Goal: Information Seeking & Learning: Learn about a topic

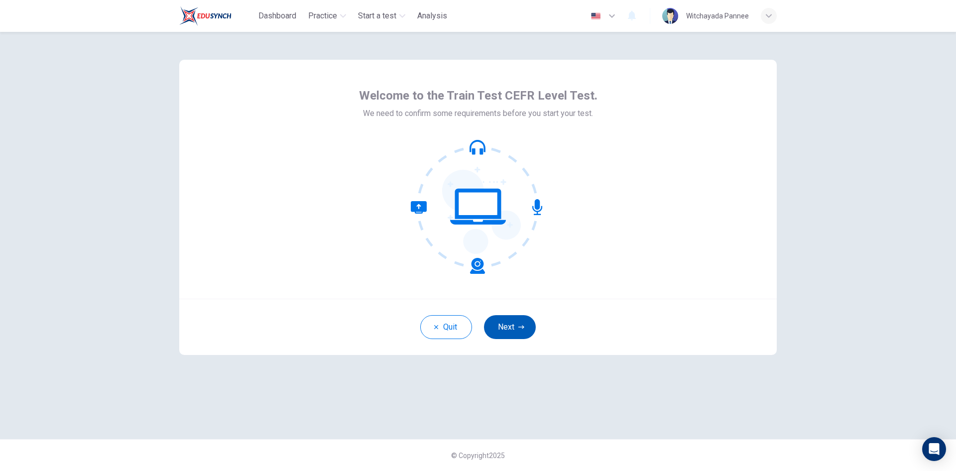
click at [516, 331] on button "Next" at bounding box center [510, 327] width 52 height 24
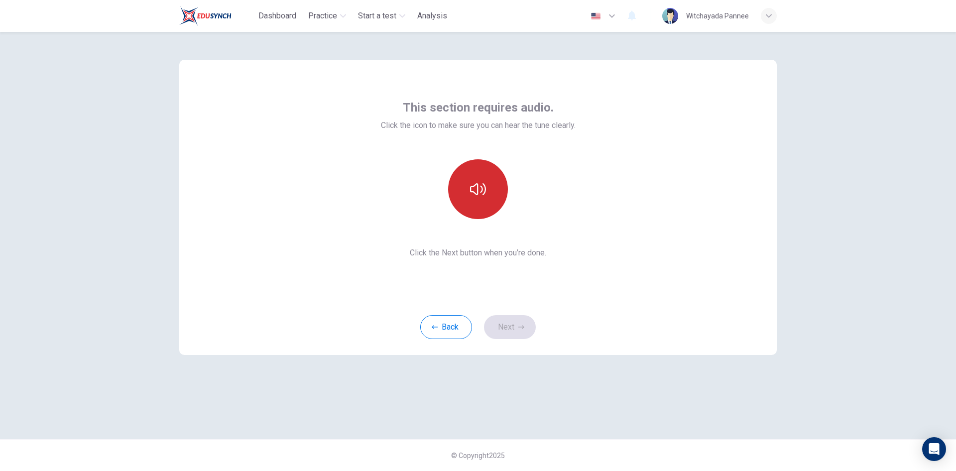
click at [468, 193] on button "button" at bounding box center [478, 189] width 60 height 60
click at [479, 185] on icon "button" at bounding box center [478, 189] width 16 height 16
click at [477, 180] on button "button" at bounding box center [478, 189] width 60 height 60
click at [475, 180] on button "button" at bounding box center [478, 189] width 60 height 60
click at [592, 189] on div "This section requires audio. Click the icon to make sure you can hear the tune …" at bounding box center [478, 179] width 598 height 239
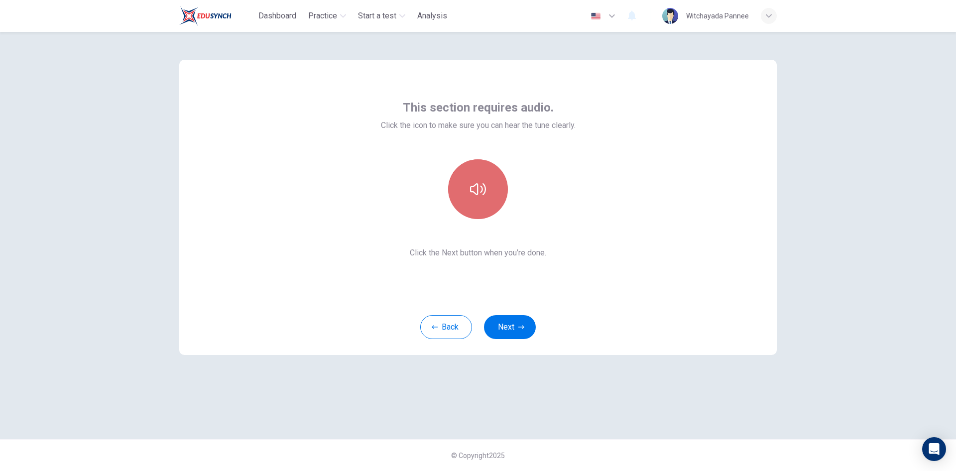
click at [463, 195] on button "button" at bounding box center [478, 189] width 60 height 60
click at [517, 326] on button "Next" at bounding box center [510, 327] width 52 height 24
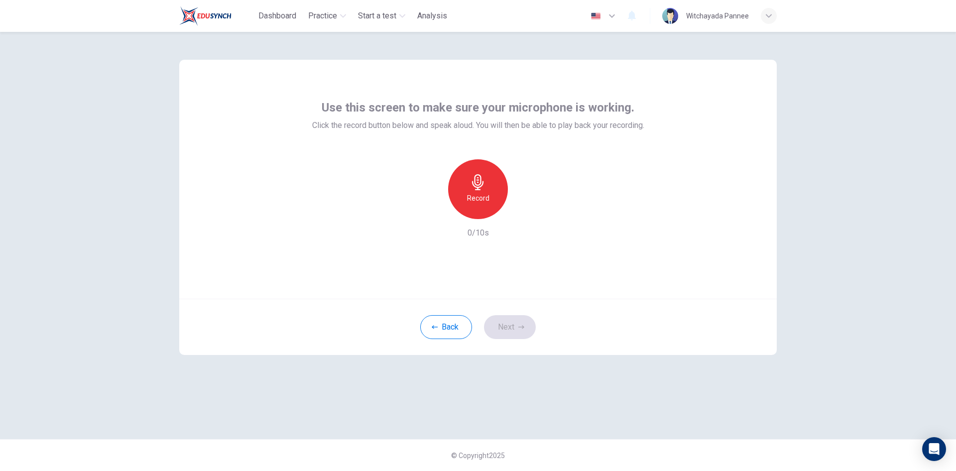
click at [478, 186] on icon "button" at bounding box center [478, 182] width 16 height 16
click at [484, 196] on h6 "Stop" at bounding box center [478, 198] width 15 height 12
click at [507, 217] on icon "button" at bounding box center [507, 217] width 0 height 0
click at [489, 198] on div "Record" at bounding box center [476, 189] width 60 height 60
click at [486, 189] on div "Stop" at bounding box center [478, 189] width 60 height 60
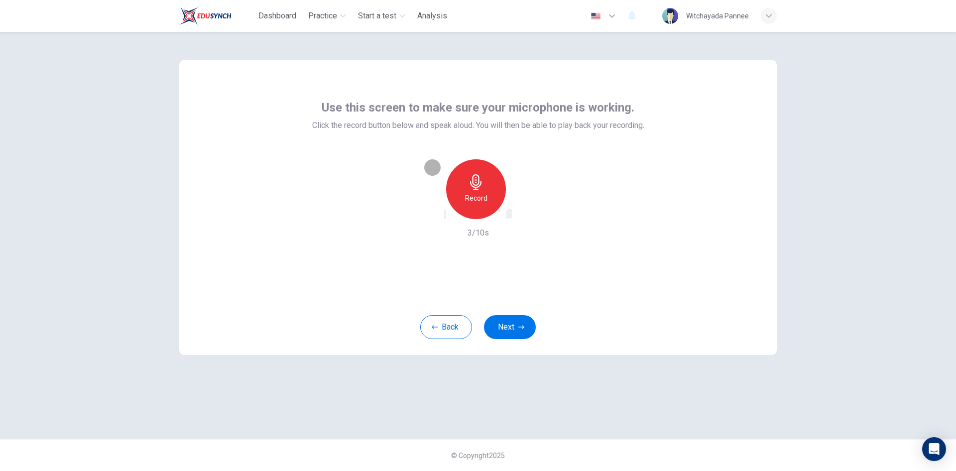
click at [516, 219] on icon "button" at bounding box center [513, 222] width 5 height 7
click at [473, 186] on icon "button" at bounding box center [476, 182] width 16 height 16
click at [476, 188] on icon "button" at bounding box center [478, 182] width 16 height 16
click at [507, 217] on icon "button" at bounding box center [507, 217] width 0 height 0
click at [480, 184] on icon "button" at bounding box center [476, 182] width 16 height 16
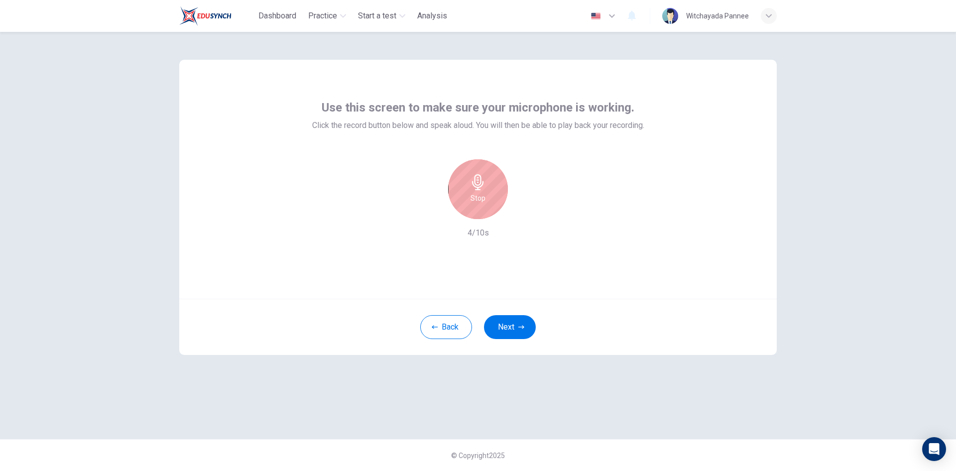
click at [484, 191] on div "Stop" at bounding box center [478, 189] width 60 height 60
click at [507, 216] on div "button" at bounding box center [507, 214] width 0 height 7
click at [459, 318] on button "Back" at bounding box center [446, 327] width 52 height 24
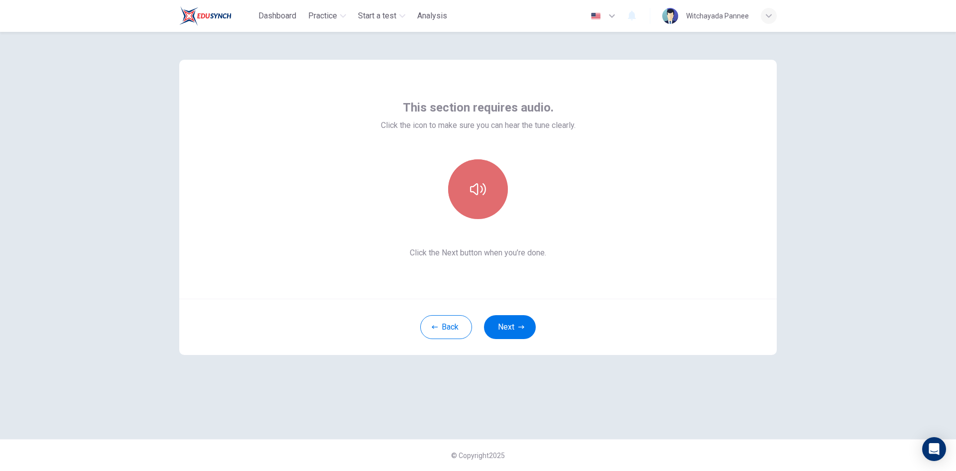
click at [488, 187] on button "button" at bounding box center [478, 189] width 60 height 60
click at [512, 322] on button "Next" at bounding box center [510, 327] width 52 height 24
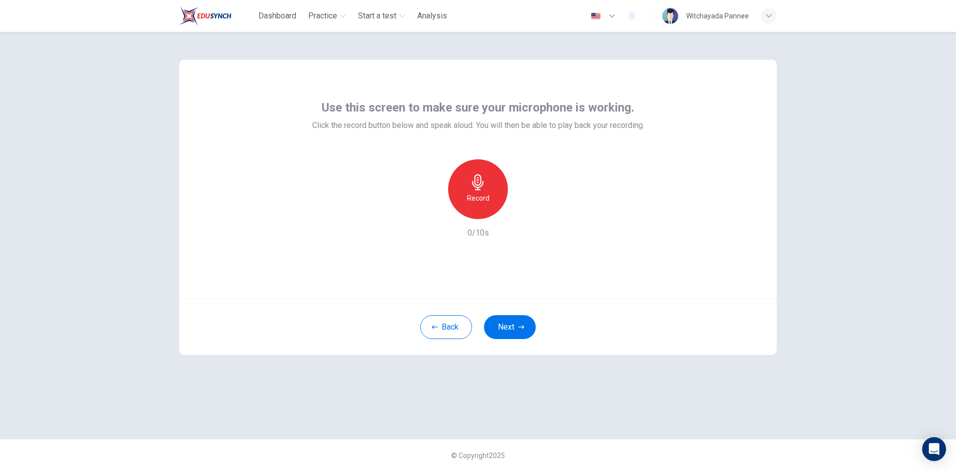
click at [486, 187] on div "Record" at bounding box center [478, 189] width 60 height 60
click at [476, 189] on icon "button" at bounding box center [478, 182] width 16 height 16
click at [507, 217] on icon "button" at bounding box center [507, 217] width 0 height 0
click at [506, 323] on button "Next" at bounding box center [510, 327] width 52 height 24
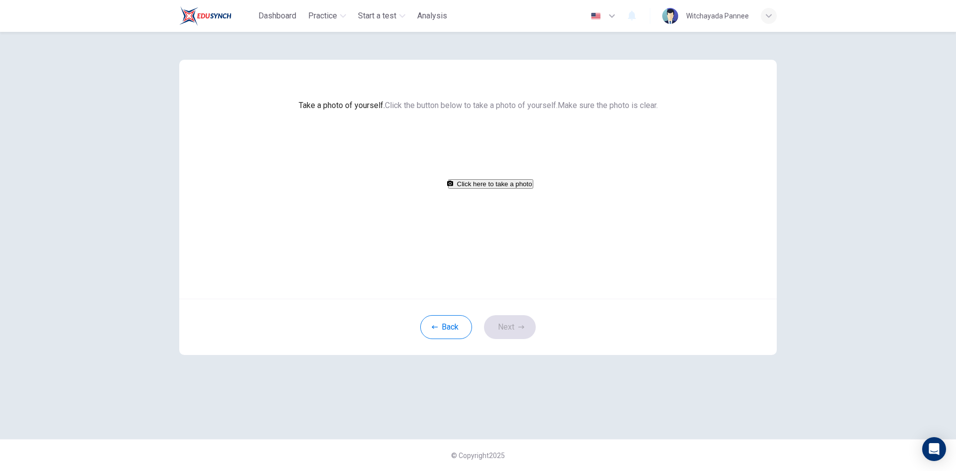
click at [507, 189] on button "Click here to take a photo" at bounding box center [490, 183] width 85 height 9
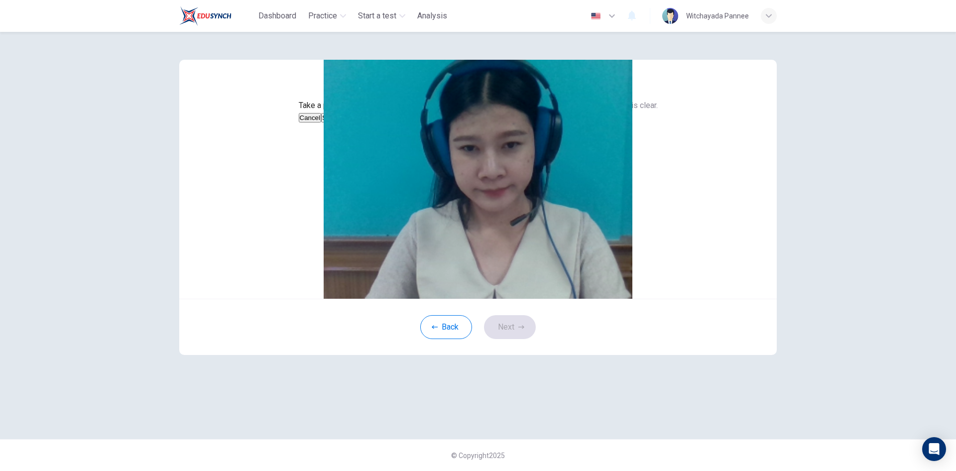
click at [322, 122] on button "Cancel" at bounding box center [310, 117] width 23 height 9
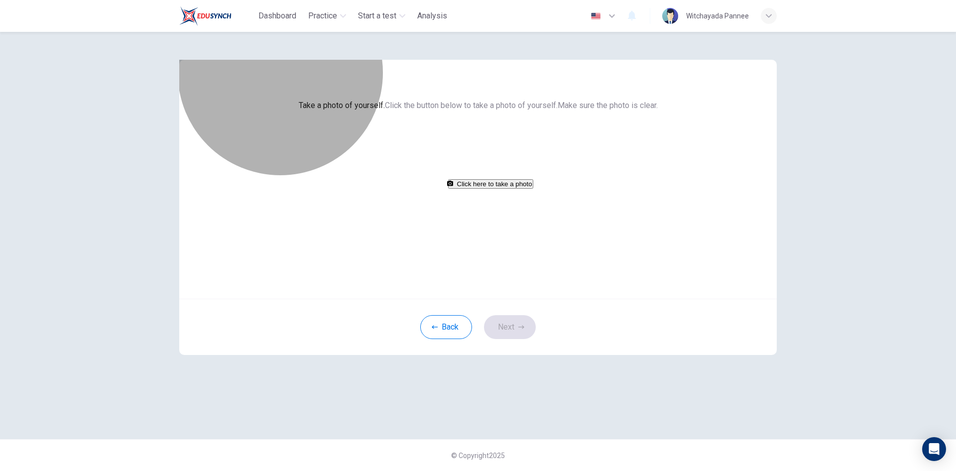
click at [518, 189] on button "Click here to take a photo" at bounding box center [490, 183] width 85 height 9
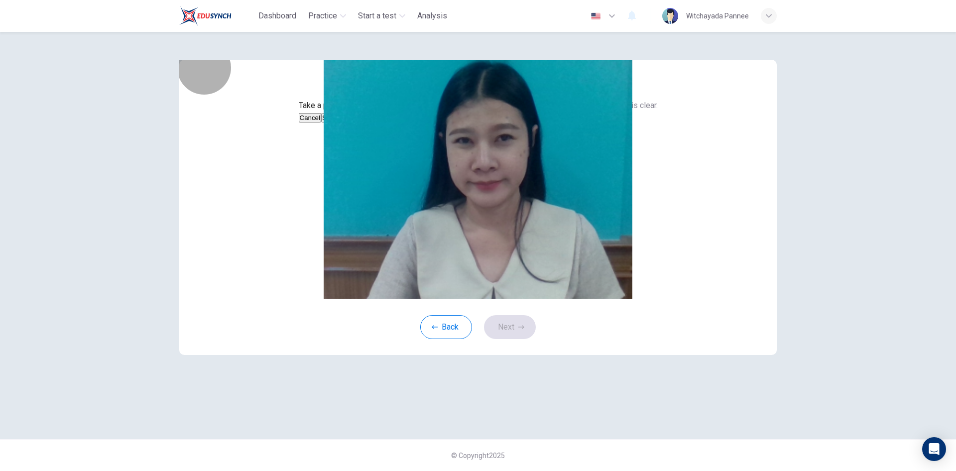
click at [338, 122] on button "Save" at bounding box center [329, 117] width 17 height 9
click at [500, 339] on button "Next" at bounding box center [510, 327] width 52 height 24
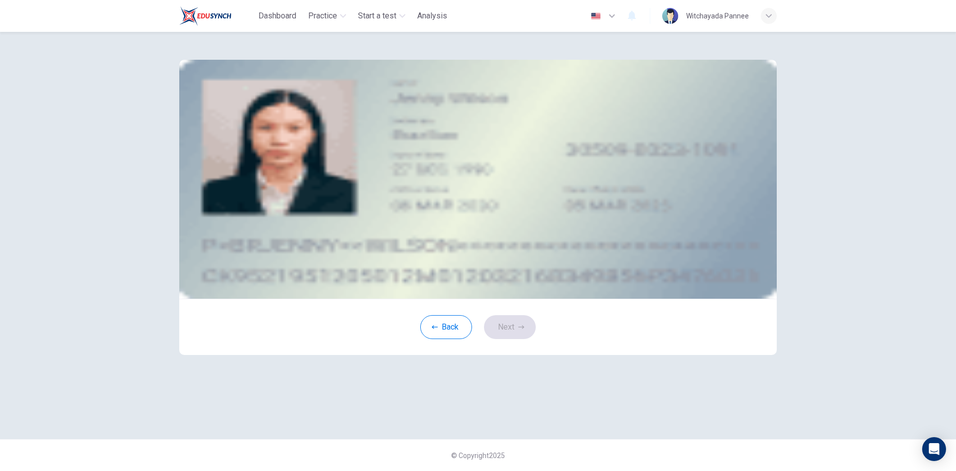
click at [576, 148] on div "Take a photo" at bounding box center [478, 142] width 450 height 12
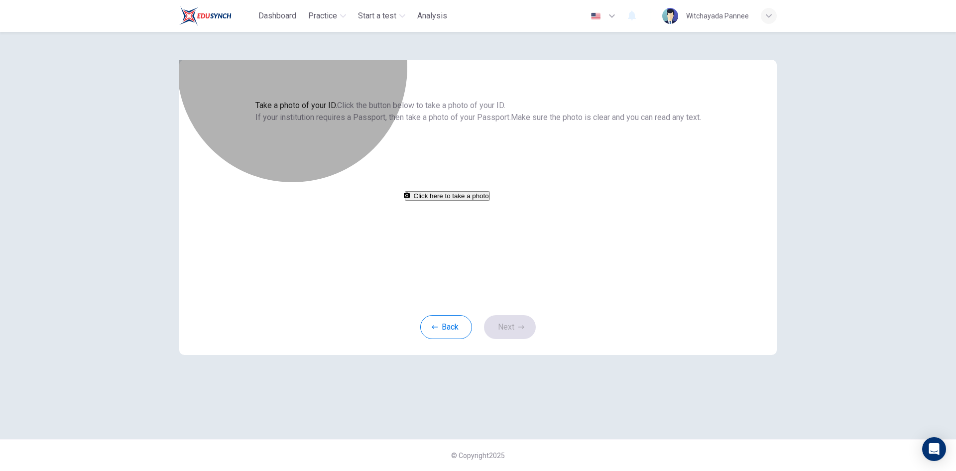
click at [490, 201] on button "Click here to take a photo" at bounding box center [447, 195] width 85 height 9
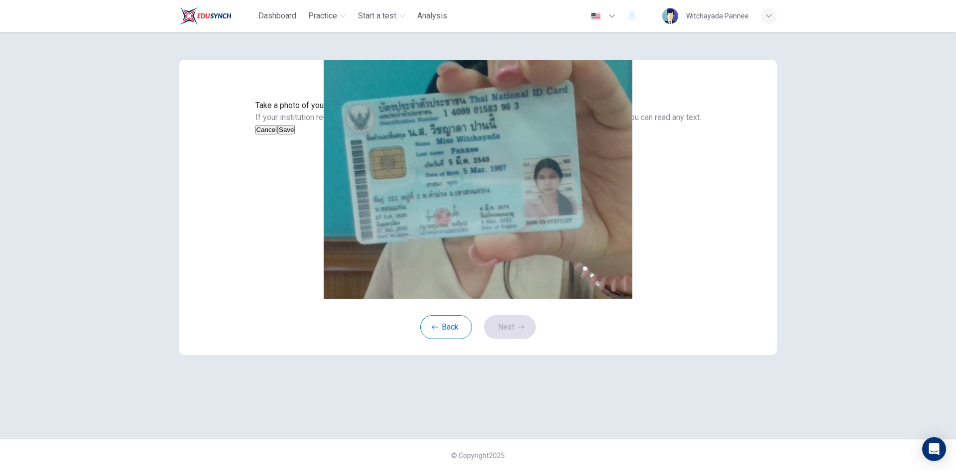
click at [295, 134] on button "Save" at bounding box center [286, 129] width 17 height 9
click at [509, 339] on button "Next" at bounding box center [510, 327] width 52 height 24
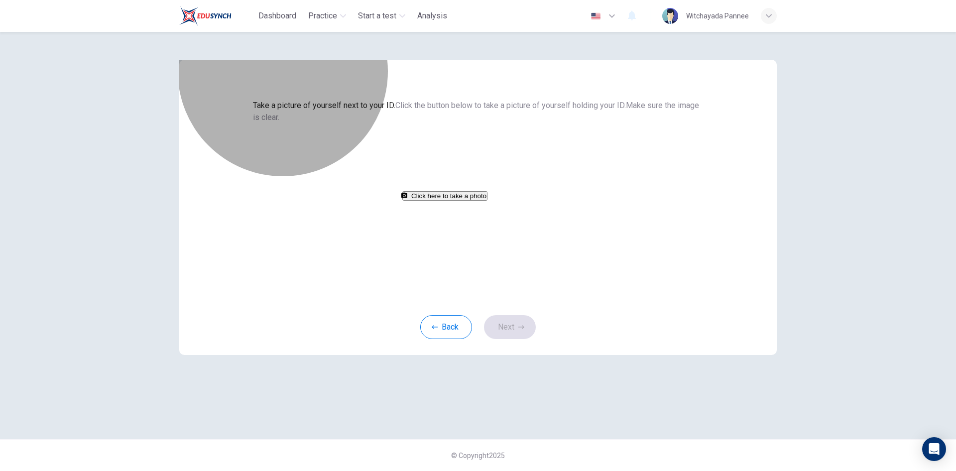
click at [487, 201] on button "Click here to take a photo" at bounding box center [444, 195] width 85 height 9
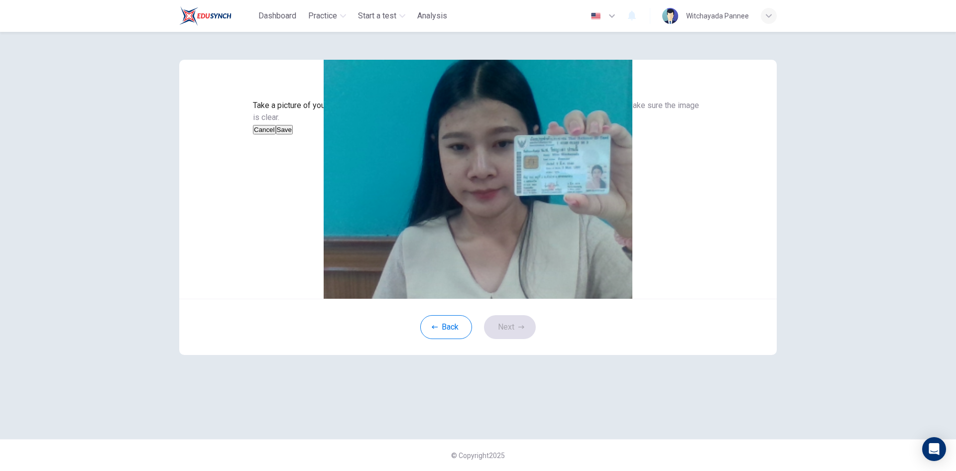
click at [293, 134] on button "Save" at bounding box center [284, 129] width 17 height 9
click at [500, 339] on button "Next" at bounding box center [510, 327] width 52 height 24
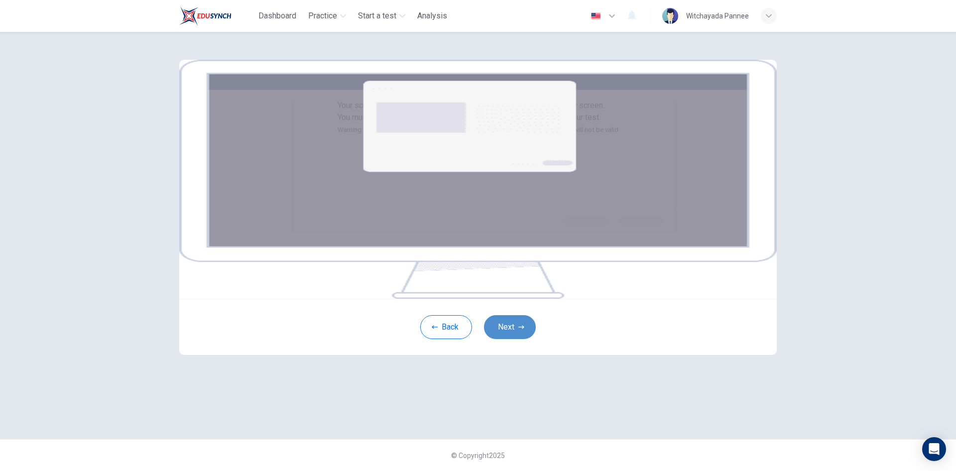
click at [514, 339] on button "Next" at bounding box center [510, 327] width 52 height 24
click at [518, 330] on icon "button" at bounding box center [521, 327] width 6 height 6
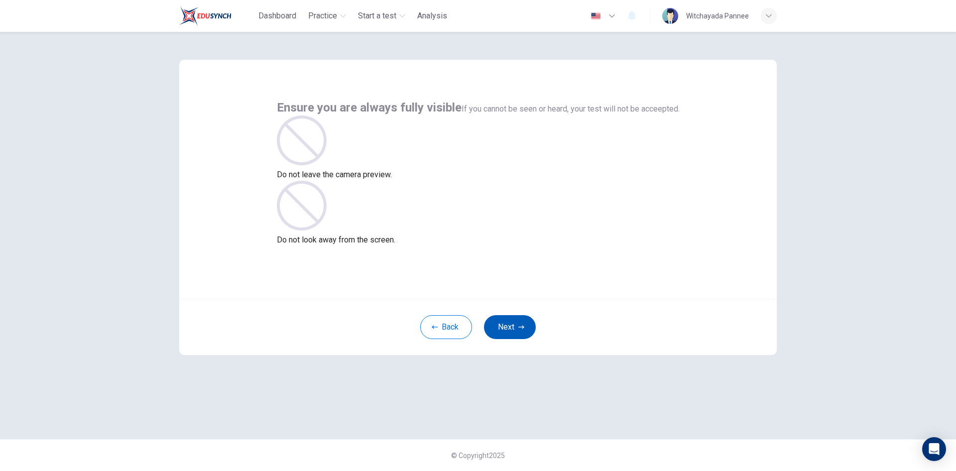
click at [522, 328] on icon "button" at bounding box center [521, 327] width 6 height 6
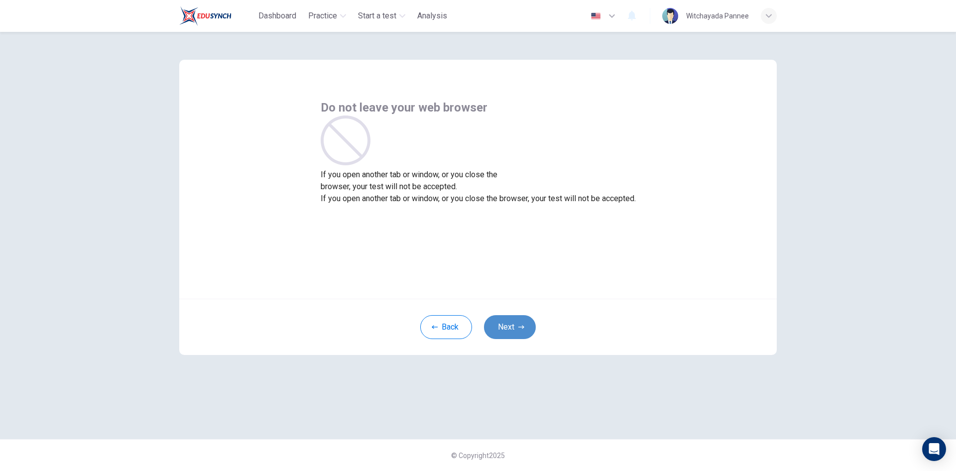
click at [509, 328] on button "Next" at bounding box center [510, 327] width 52 height 24
click at [516, 325] on button "Next" at bounding box center [510, 327] width 52 height 24
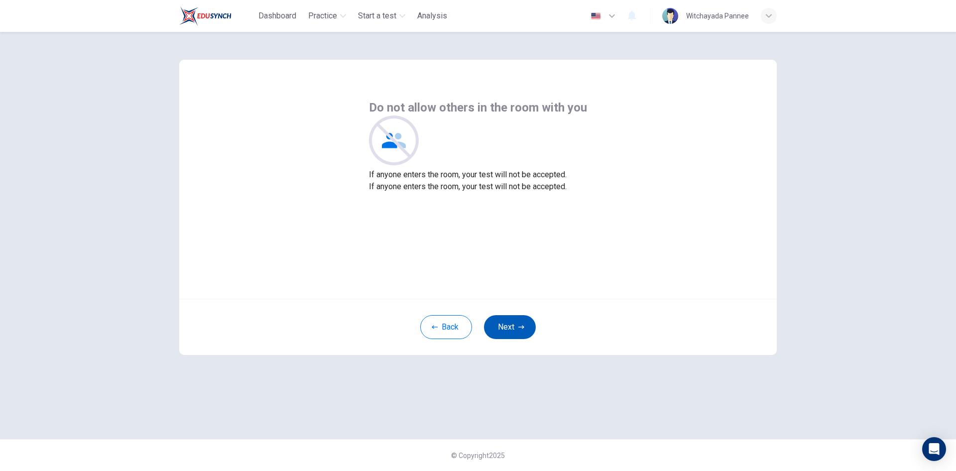
click at [522, 332] on button "Next" at bounding box center [510, 327] width 52 height 24
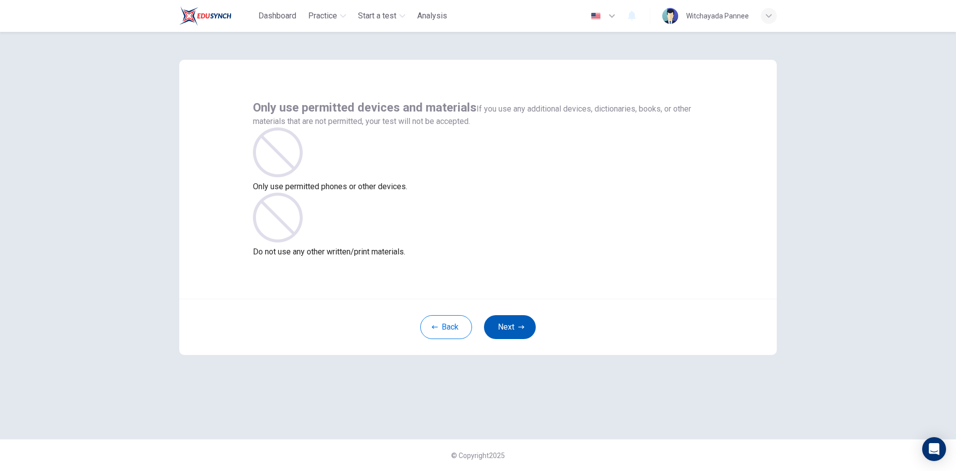
click at [521, 326] on icon "button" at bounding box center [521, 327] width 6 height 6
click at [521, 322] on button "Next" at bounding box center [510, 327] width 52 height 24
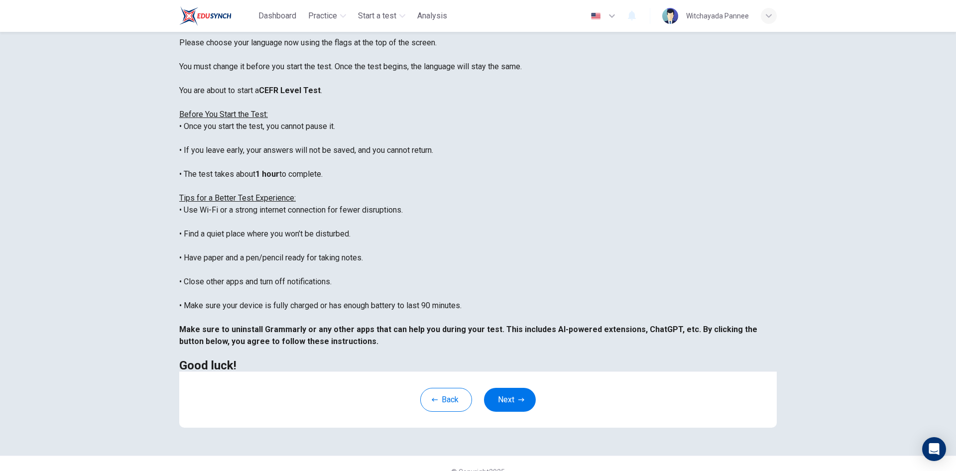
scroll to position [83, 0]
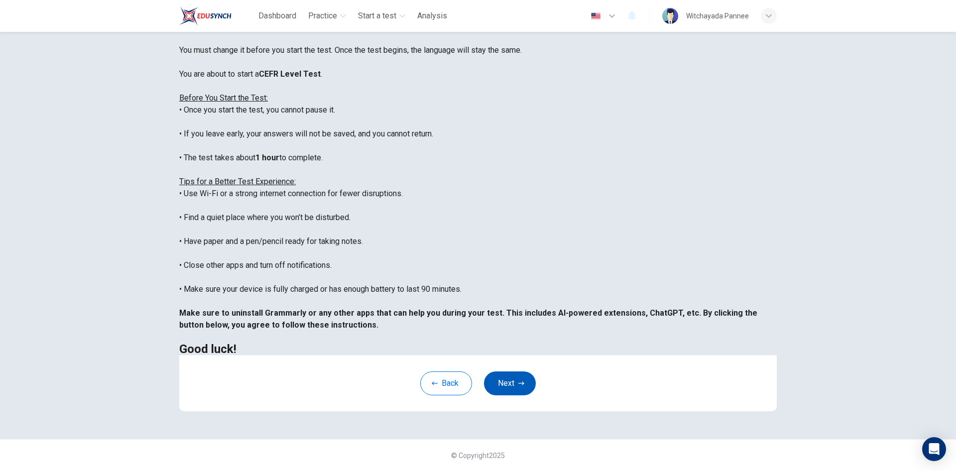
click at [512, 379] on button "Next" at bounding box center [510, 383] width 52 height 24
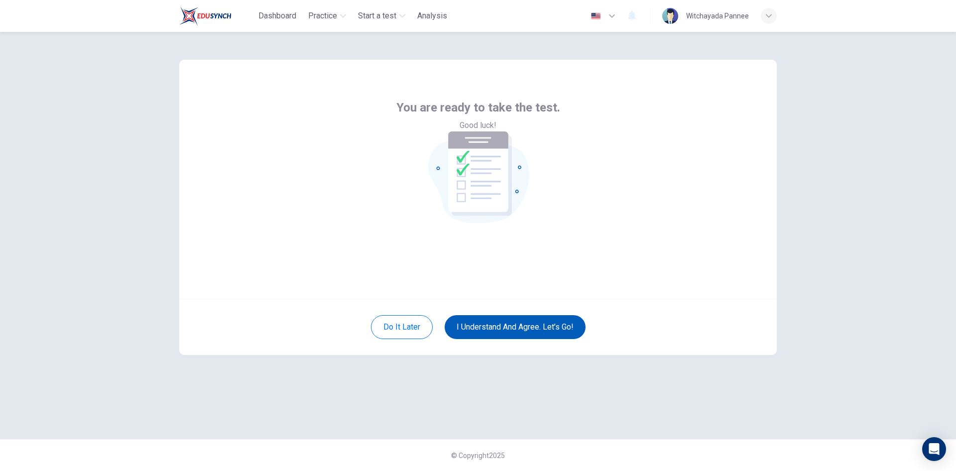
scroll to position [0, 0]
click at [548, 329] on button "I understand and agree. Let’s go!" at bounding box center [515, 327] width 141 height 24
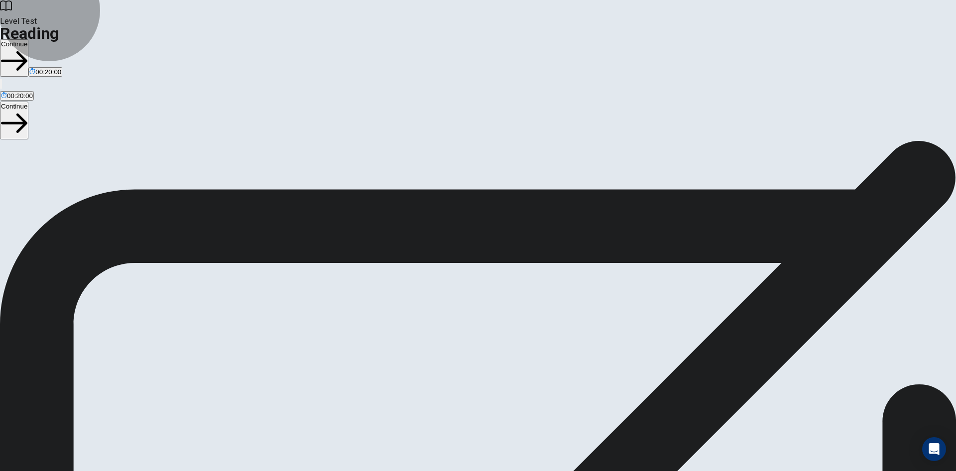
click at [27, 48] on icon "button" at bounding box center [14, 61] width 26 height 26
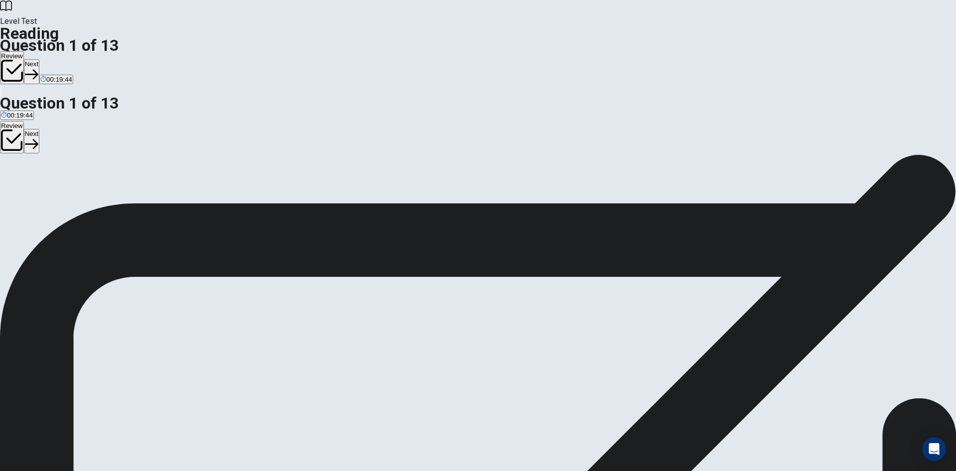
click at [39, 59] on button "Next" at bounding box center [31, 71] width 15 height 24
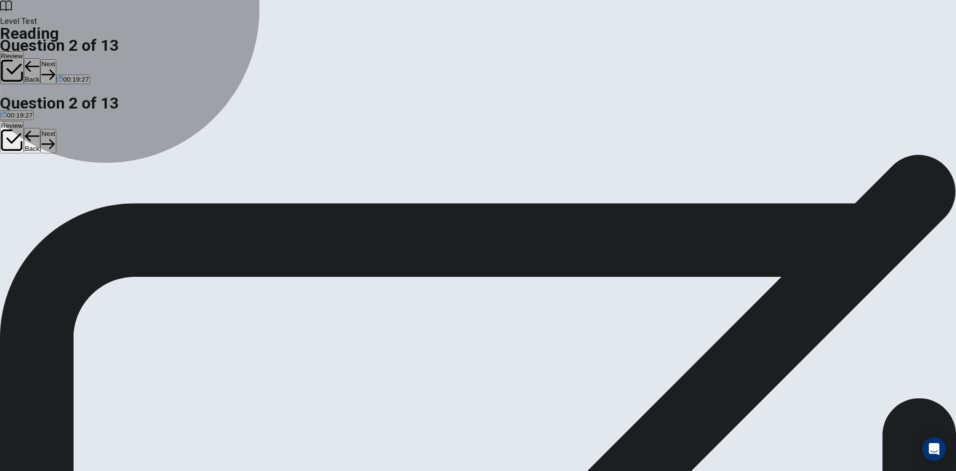
click at [201, 199] on span "Because it's better for the environment" at bounding box center [144, 202] width 114 height 7
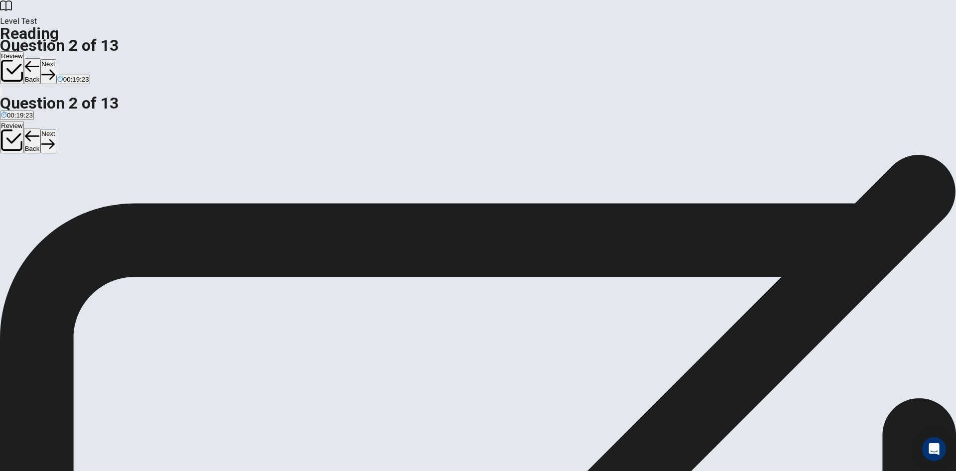
click at [56, 59] on button "Next" at bounding box center [47, 71] width 15 height 24
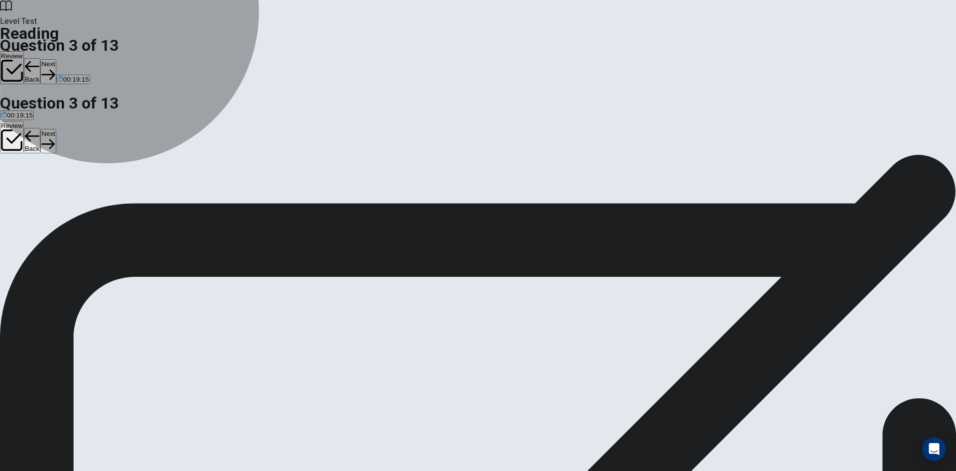
click at [145, 199] on span "They turn sunlight into electricity" at bounding box center [98, 202] width 95 height 7
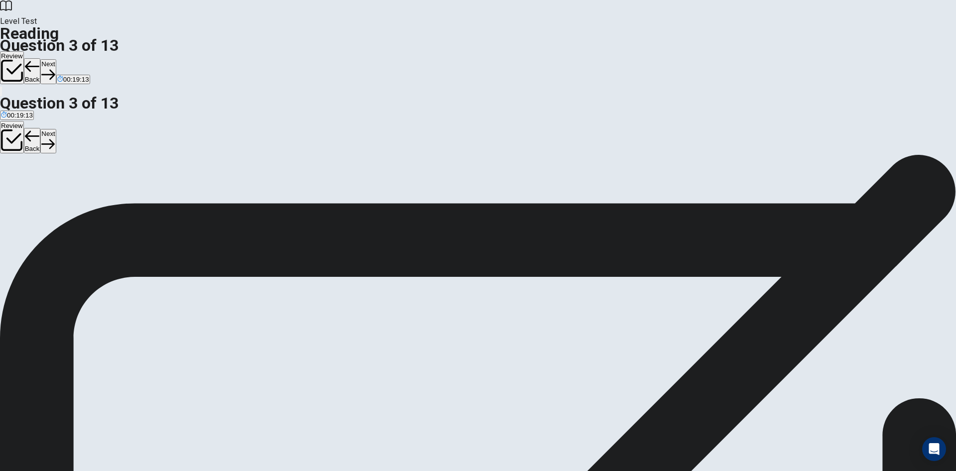
click at [56, 59] on button "Next" at bounding box center [47, 71] width 15 height 24
click at [150, 203] on span "In fields or near the sea" at bounding box center [115, 202] width 69 height 7
click at [55, 68] on icon "button" at bounding box center [47, 74] width 13 height 13
click at [154, 199] on span "By using the force of flowing rivers" at bounding box center [103, 202] width 101 height 7
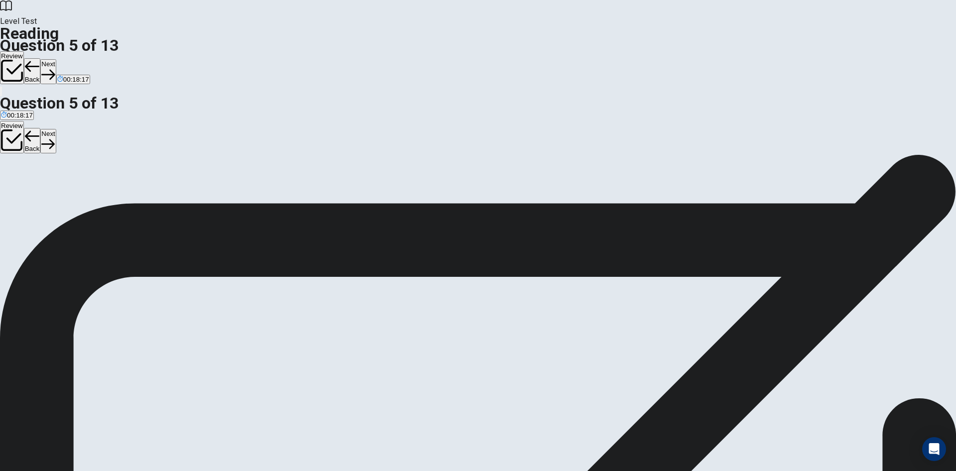
click at [55, 68] on icon "button" at bounding box center [47, 74] width 13 height 13
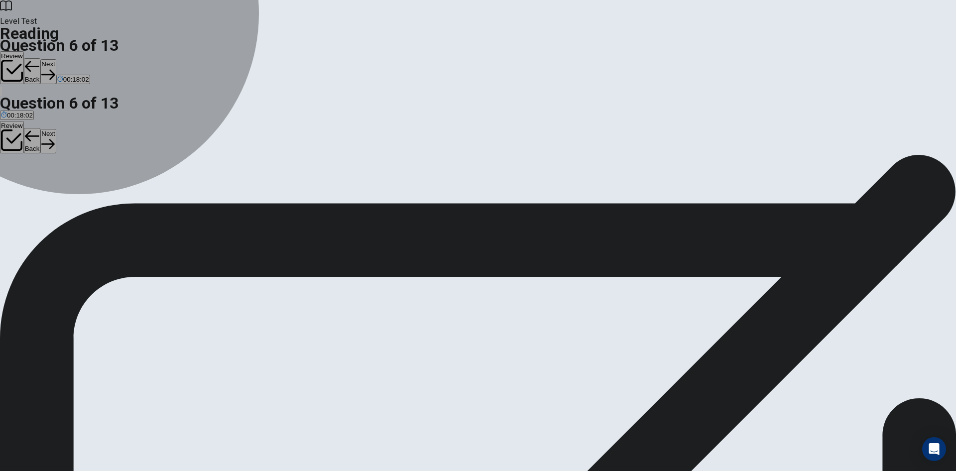
click at [278, 203] on span "The sun doesn't always shine and the wind doesn't always blow" at bounding box center [194, 202] width 187 height 7
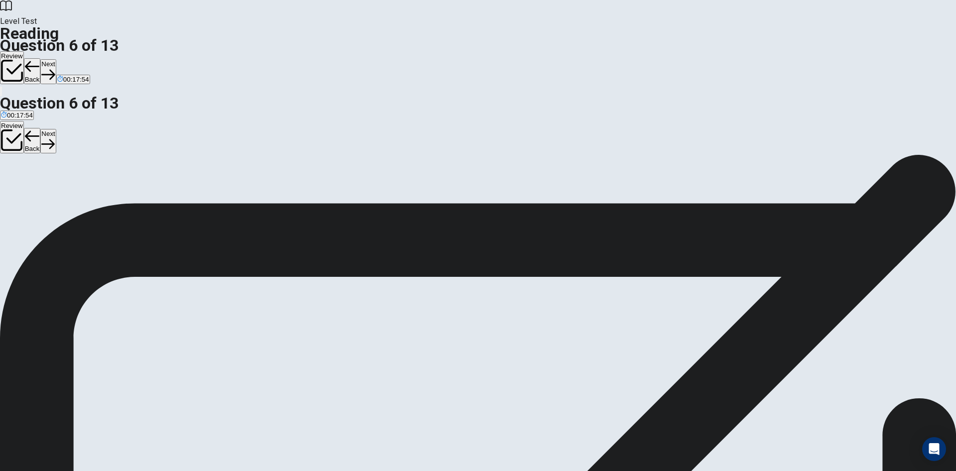
click at [651, 3] on div "Level Test Reading Question 6 of 13 Review Back Next 00:17:54" at bounding box center [478, 48] width 956 height 97
click at [56, 59] on button "Next" at bounding box center [47, 71] width 15 height 24
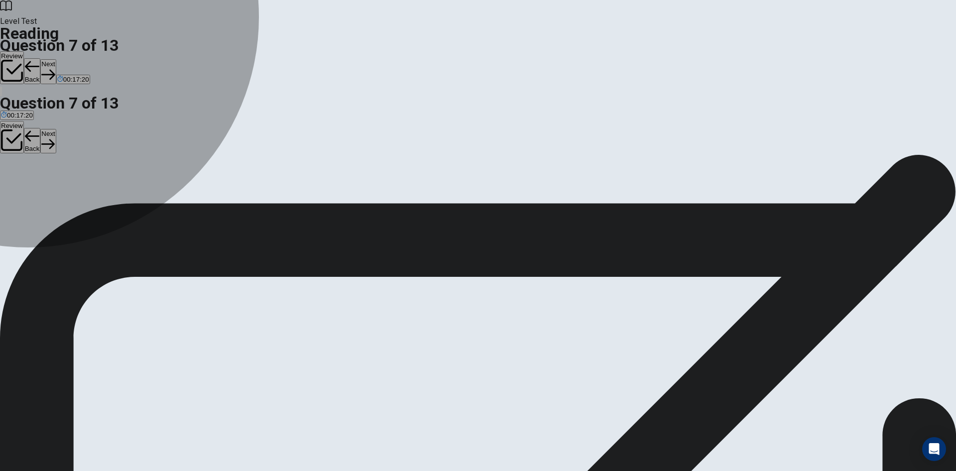
click at [218, 206] on span "It's becoming cheaper" at bounding box center [185, 202] width 65 height 7
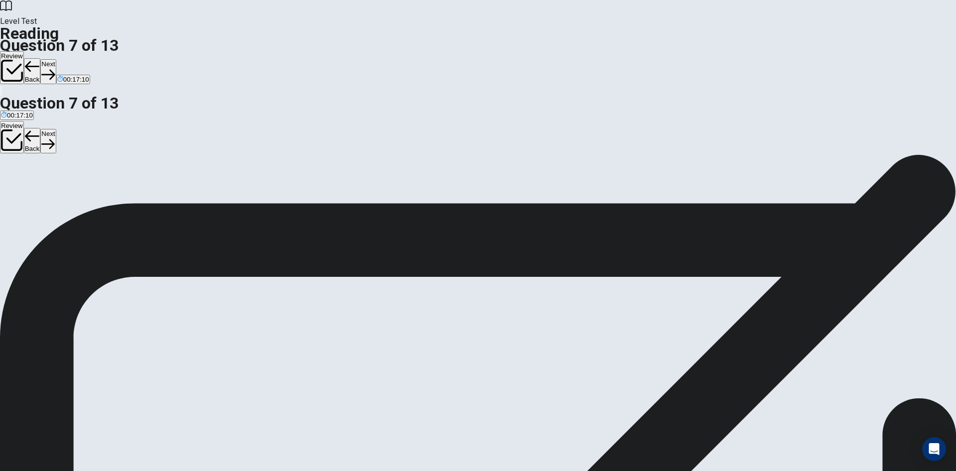
click at [56, 59] on button "Next" at bounding box center [47, 71] width 15 height 24
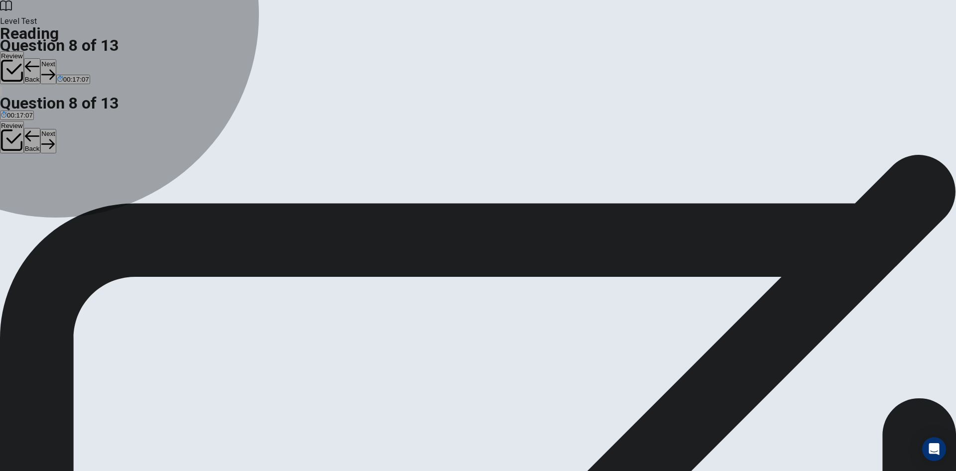
click at [76, 204] on button "C Effective" at bounding box center [62, 198] width 27 height 17
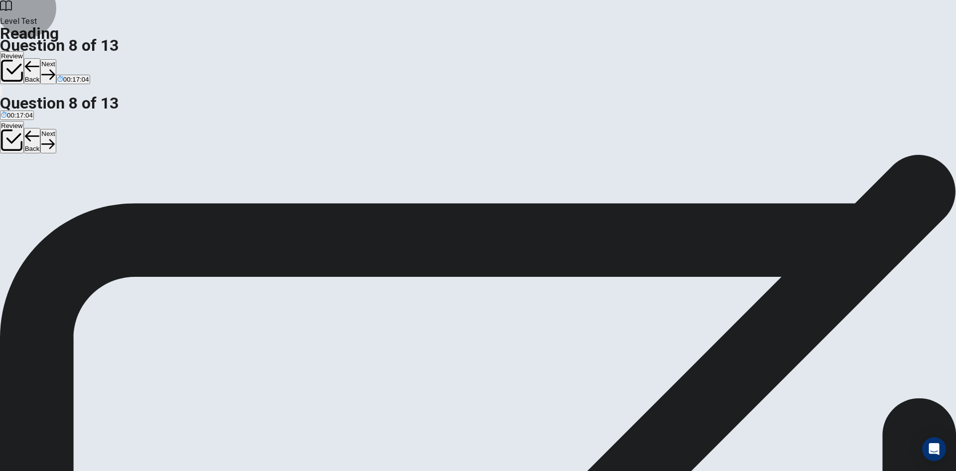
click at [56, 59] on button "Next" at bounding box center [47, 71] width 15 height 24
click at [251, 199] on span "It will likely play a bigger role in our energy use" at bounding box center [182, 202] width 137 height 7
click at [56, 59] on button "Next" at bounding box center [47, 71] width 15 height 24
click at [380, 199] on span "Renewable energy sources are becoming more important as a clean alternative to …" at bounding box center [399, 202] width 274 height 7
click at [55, 68] on icon "button" at bounding box center [47, 74] width 13 height 13
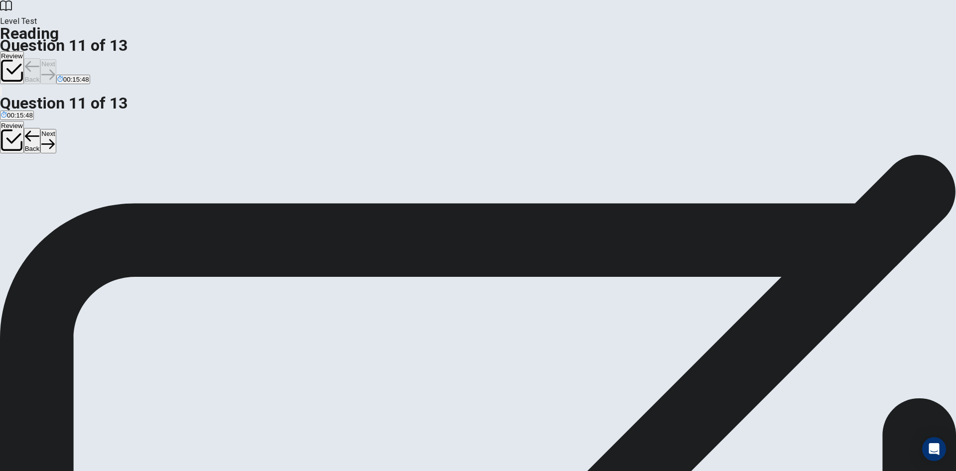
scroll to position [0, 0]
click at [231, 199] on span "Take actions to reduce global warming" at bounding box center [174, 202] width 113 height 7
click at [56, 59] on button "Next" at bounding box center [47, 71] width 15 height 24
click at [793, 396] on input at bounding box center [827, 400] width 69 height 9
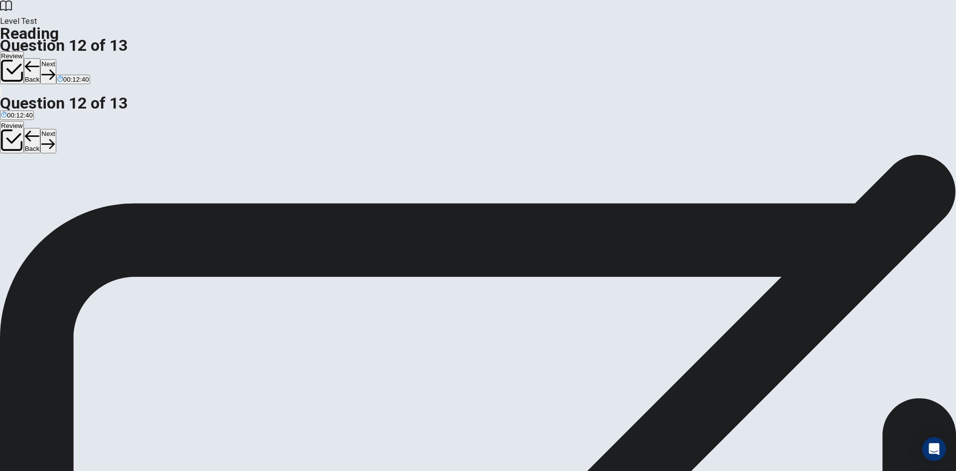
click at [411, 408] on input at bounding box center [376, 412] width 69 height 9
click at [793, 396] on input at bounding box center [827, 400] width 69 height 9
click at [56, 59] on button "Next" at bounding box center [47, 71] width 15 height 24
drag, startPoint x: 287, startPoint y: 243, endPoint x: 531, endPoint y: 255, distance: 243.8
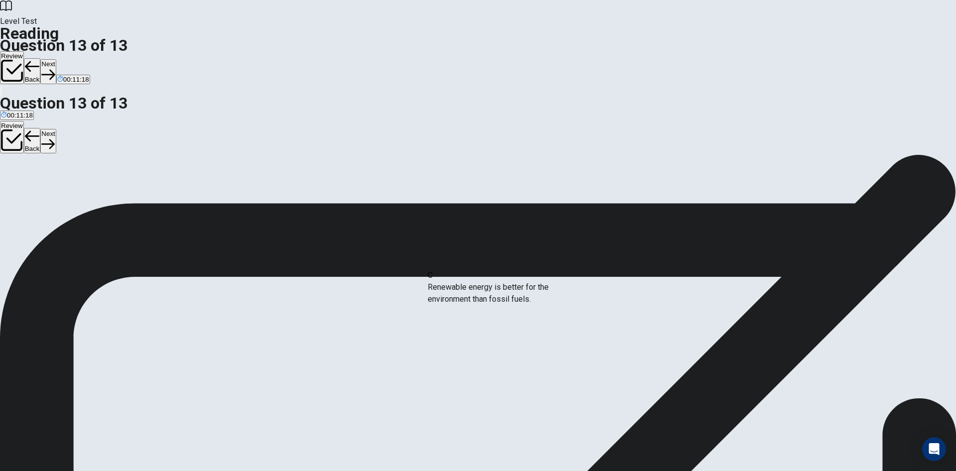
drag, startPoint x: 305, startPoint y: 296, endPoint x: 541, endPoint y: 295, distance: 236.0
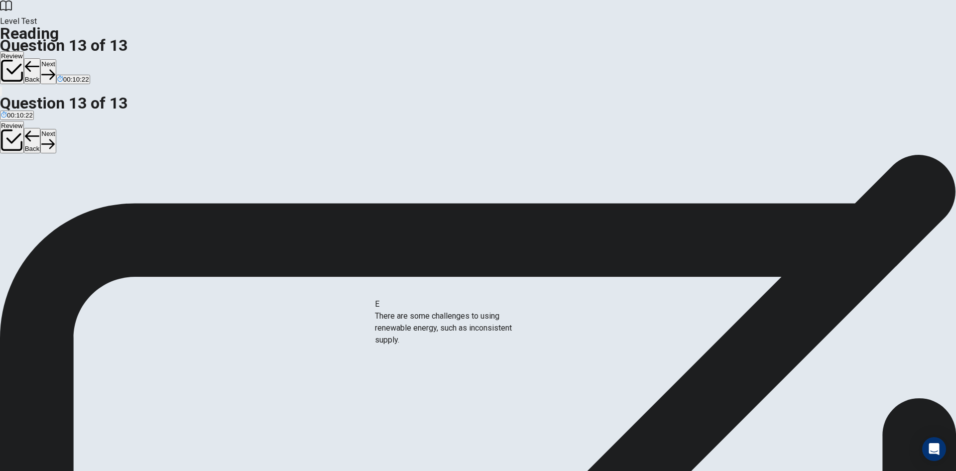
drag, startPoint x: 306, startPoint y: 310, endPoint x: 489, endPoint y: 331, distance: 184.4
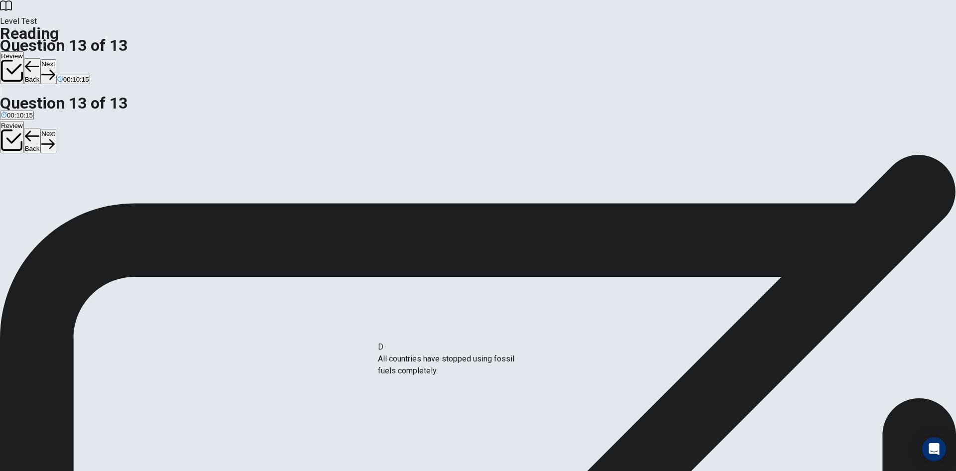
drag, startPoint x: 287, startPoint y: 295, endPoint x: 473, endPoint y: 363, distance: 197.7
click at [56, 59] on button "Next" at bounding box center [47, 71] width 15 height 24
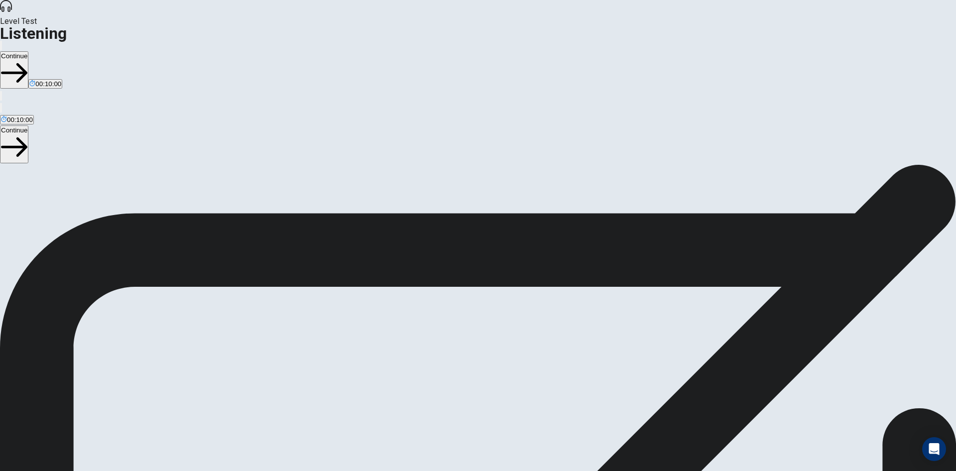
scroll to position [6, 0]
click at [2, 41] on button "button" at bounding box center [1, 45] width 2 height 9
click at [28, 51] on button "Continue" at bounding box center [14, 69] width 28 height 37
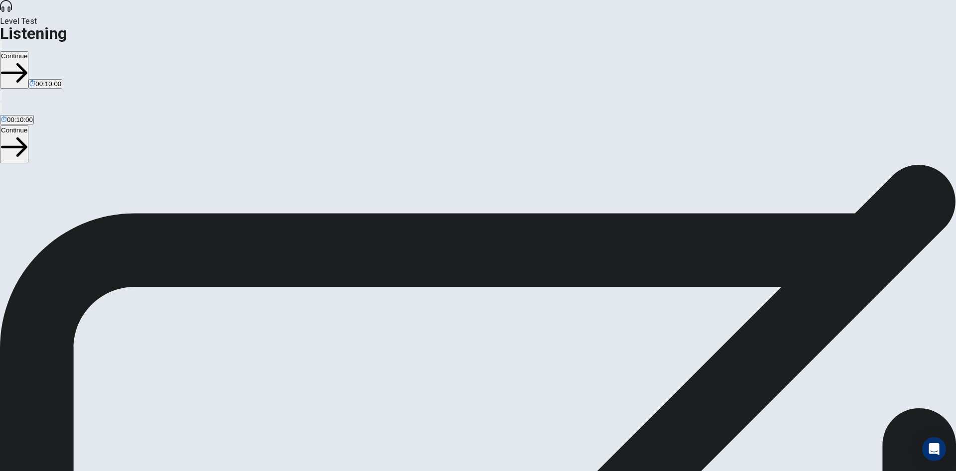
click at [28, 51] on button "Continue" at bounding box center [14, 69] width 28 height 37
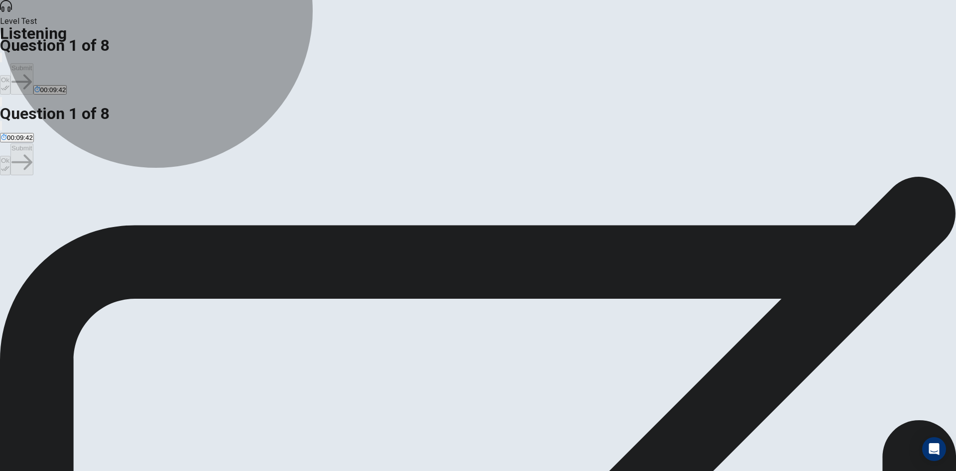
click at [124, 209] on span "To ask permission to miss the opera show" at bounding box center [62, 212] width 123 height 7
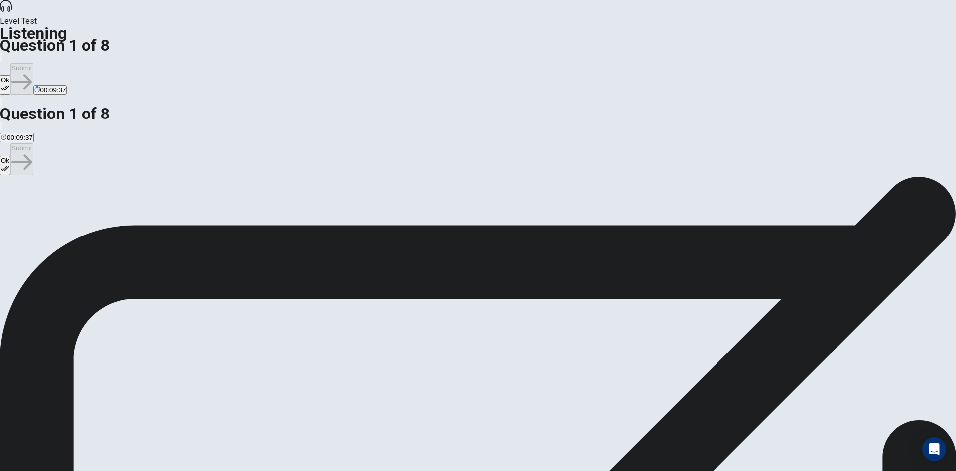
click at [10, 75] on button "Ok" at bounding box center [5, 84] width 10 height 19
click at [33, 63] on button "Submit" at bounding box center [21, 78] width 22 height 31
click at [370, 209] on span "The tickets are all sold out" at bounding box center [333, 212] width 77 height 7
click at [496, 216] on span "Tickets are reserved for current art history students" at bounding box center [449, 212] width 150 height 7
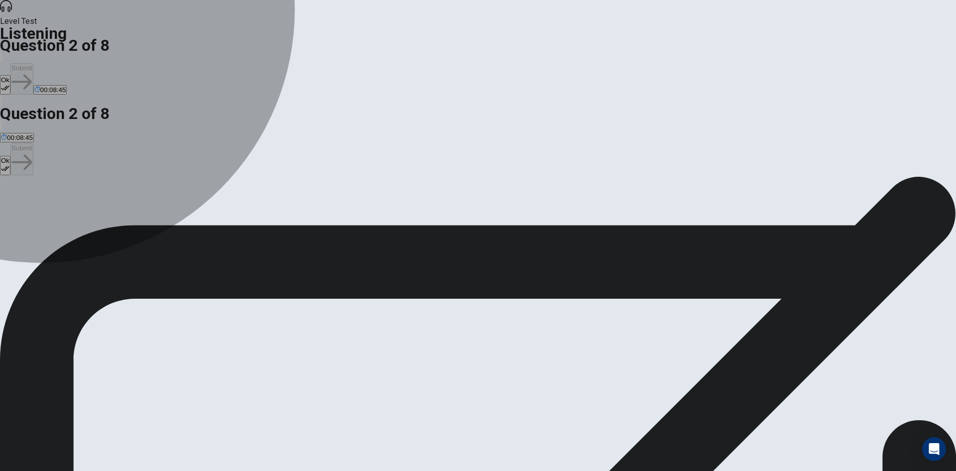
click at [372, 209] on span "The tickets are all sold out" at bounding box center [333, 212] width 77 height 7
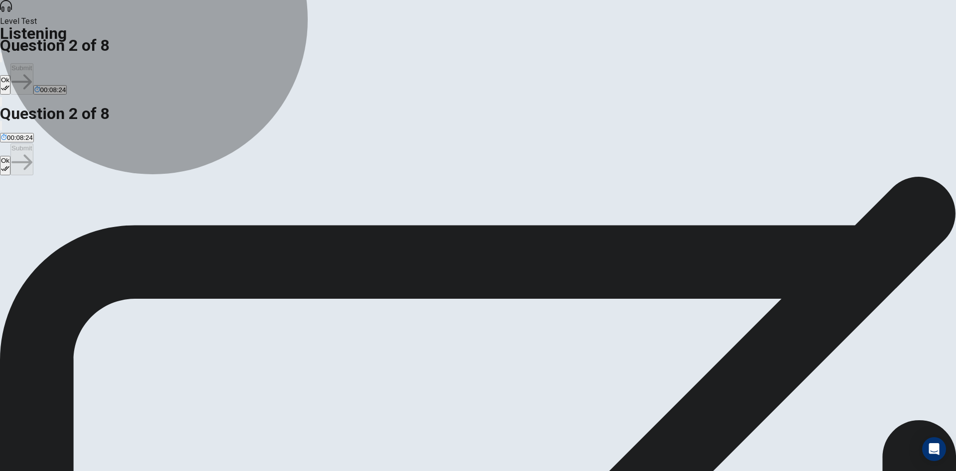
click at [484, 217] on button "D Tickets are reserved for current art history students" at bounding box center [449, 208] width 152 height 17
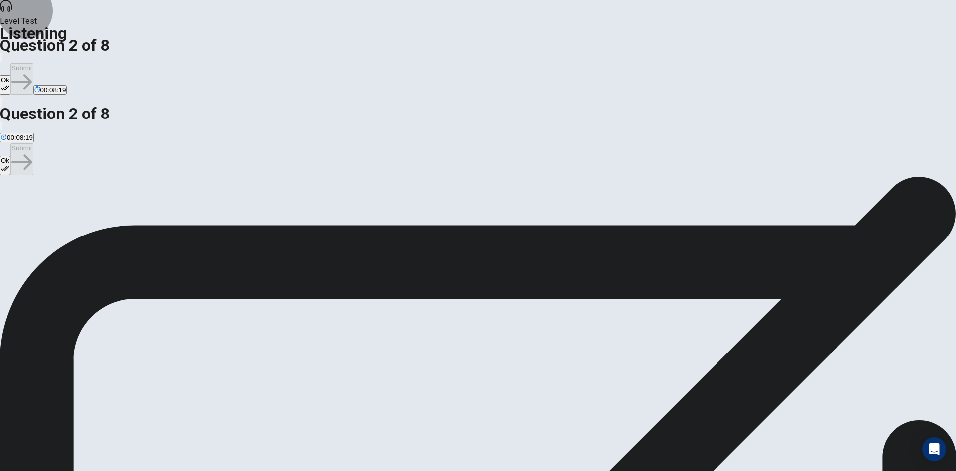
click at [9, 86] on icon "button" at bounding box center [5, 88] width 8 height 5
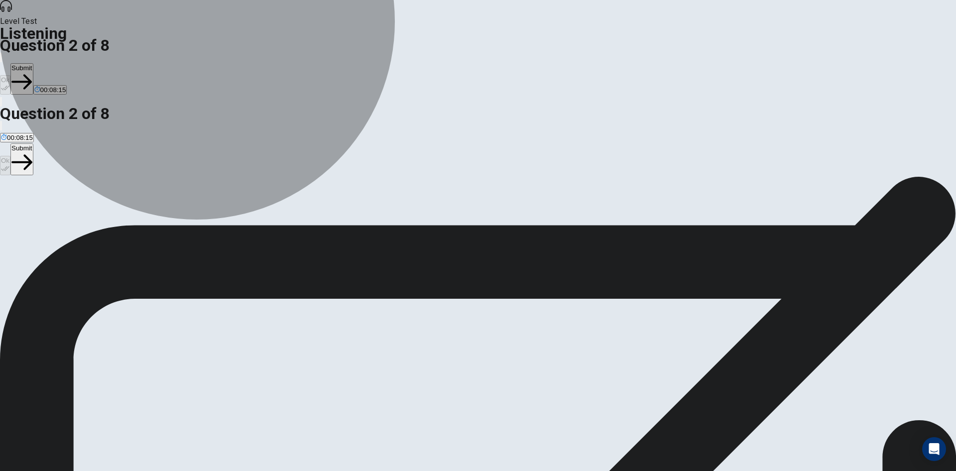
click at [160, 200] on button "A The student doesn't have enough money for the ticket" at bounding box center [80, 208] width 160 height 17
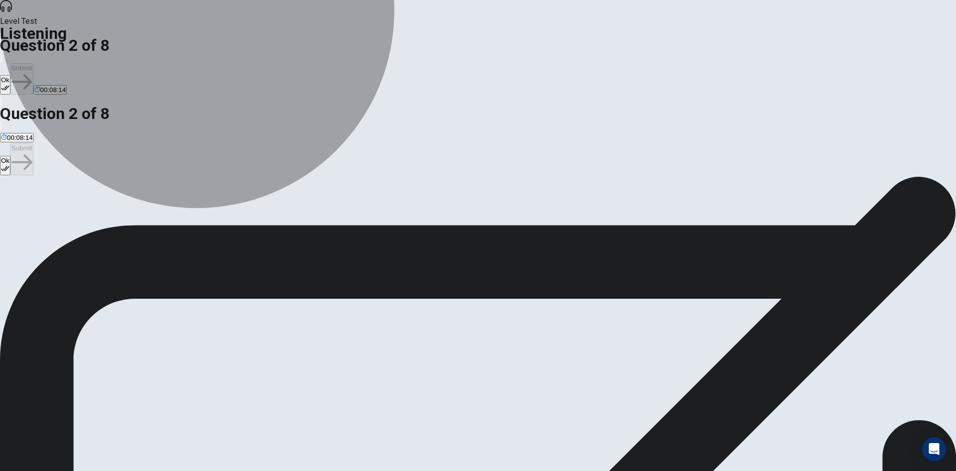
click at [294, 200] on button "B The professor doesn't like [PERSON_NAME]" at bounding box center [227, 208] width 134 height 17
click at [524, 216] on span "Tickets are reserved for current art history students" at bounding box center [449, 212] width 150 height 7
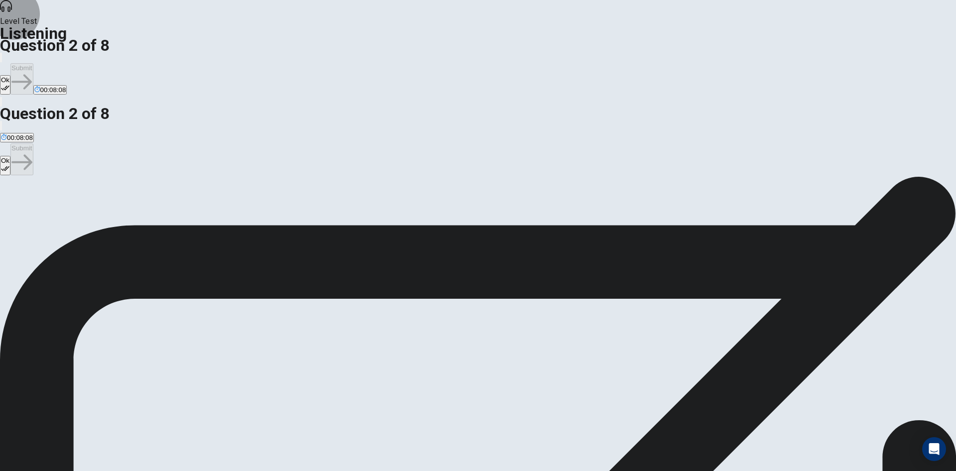
click at [10, 75] on button "Ok" at bounding box center [5, 84] width 10 height 19
drag, startPoint x: 634, startPoint y: 16, endPoint x: 631, endPoint y: 22, distance: 6.7
click at [33, 63] on button "Submit" at bounding box center [21, 78] width 22 height 31
click at [386, 216] on span "The student will see shows for free and learn more about theater in general" at bounding box center [430, 212] width 221 height 7
click at [10, 75] on button "Ok" at bounding box center [5, 84] width 10 height 19
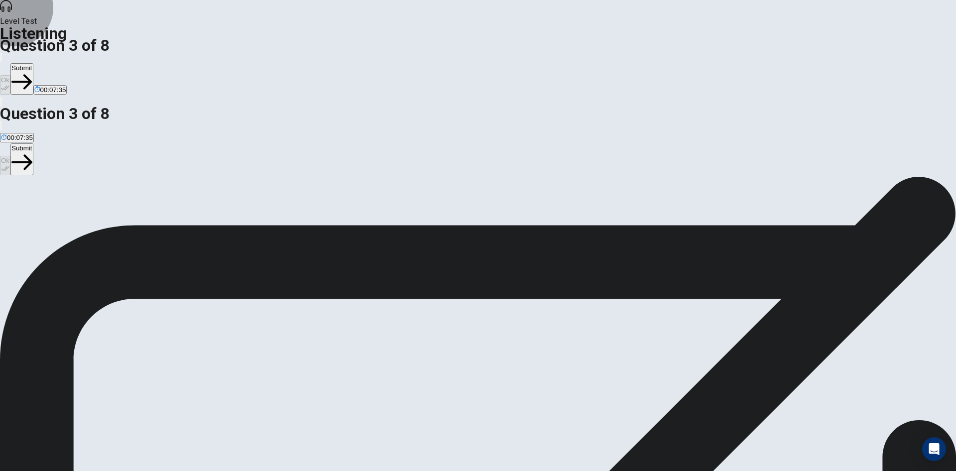
click at [33, 63] on button "Submit" at bounding box center [21, 78] width 22 height 31
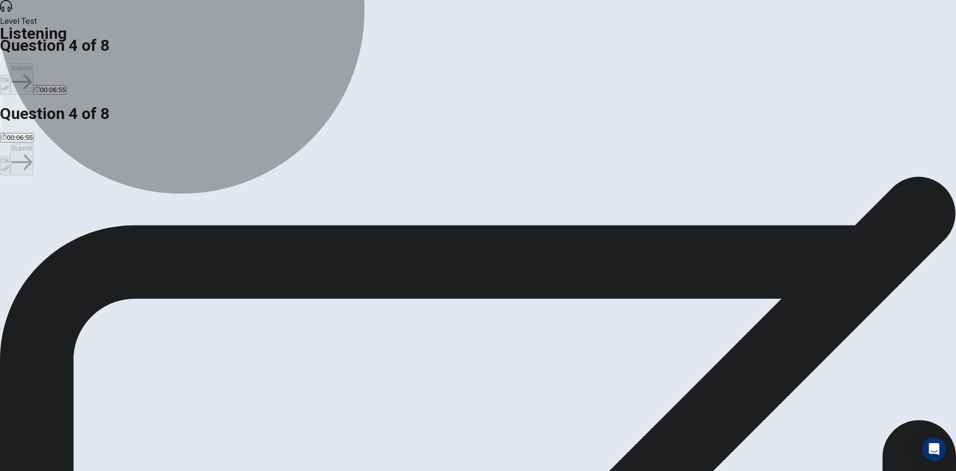
click at [512, 216] on span "The student is determined to see the show no matter what, and is relatively opt…" at bounding box center [506, 212] width 250 height 7
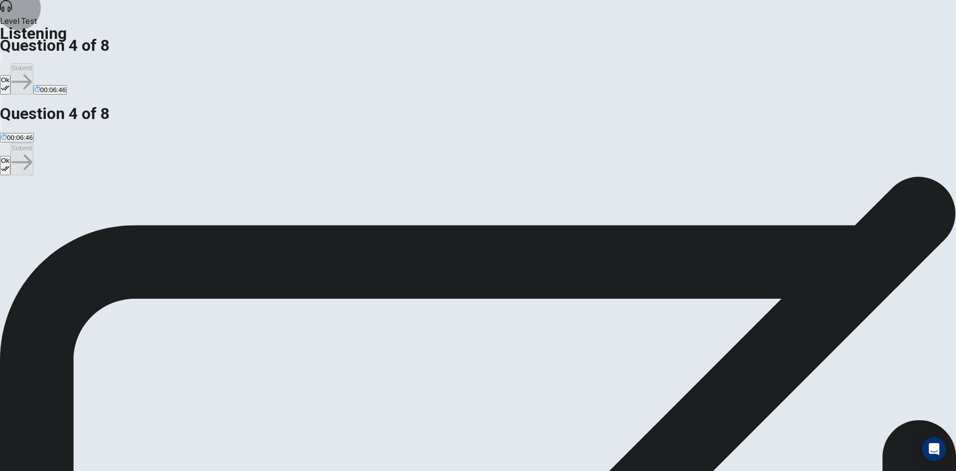
click at [10, 75] on button "Ok" at bounding box center [5, 84] width 10 height 19
click at [33, 63] on button "Submit" at bounding box center [21, 78] width 22 height 31
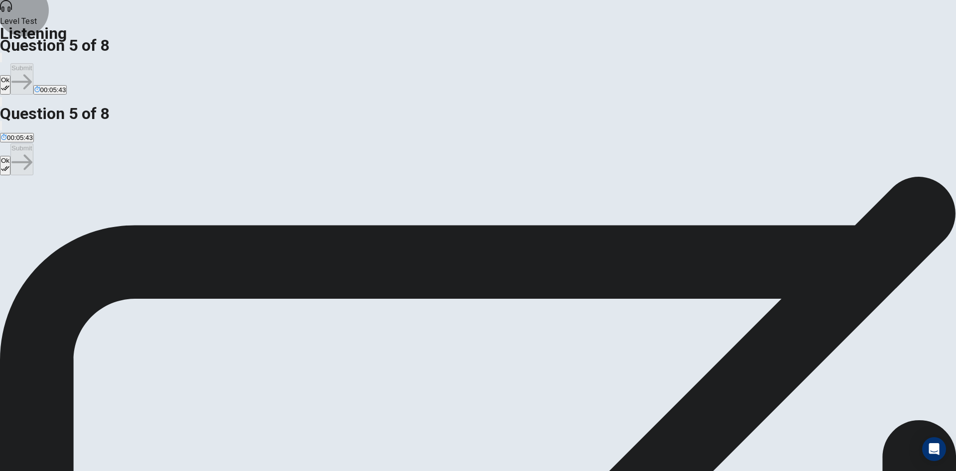
click at [9, 86] on icon "button" at bounding box center [5, 88] width 8 height 5
click at [33, 63] on button "Submit" at bounding box center [21, 78] width 22 height 31
click at [117, 216] on span "Reluctantly" at bounding box center [100, 212] width 33 height 7
click at [10, 75] on button "Ok" at bounding box center [5, 84] width 10 height 19
click at [33, 63] on button "Submit" at bounding box center [21, 78] width 22 height 31
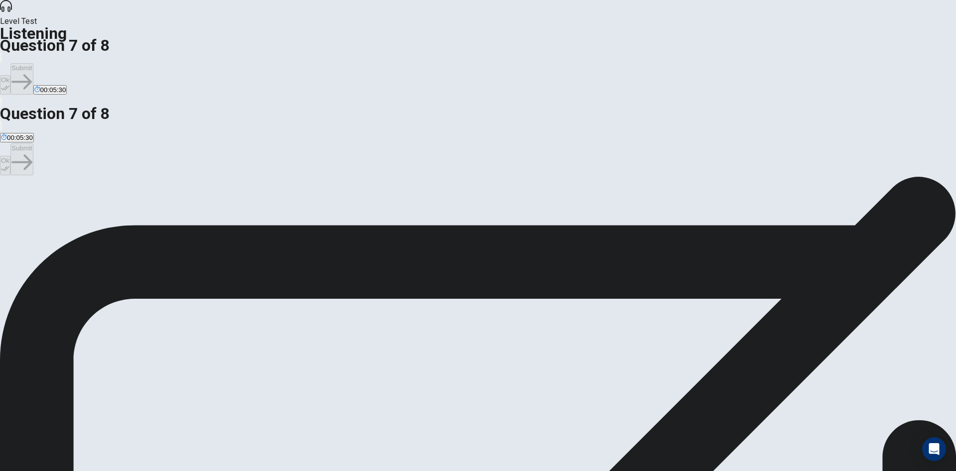
click at [113, 209] on span "[PERSON_NAME]" at bounding box center [85, 212] width 55 height 7
click at [9, 84] on icon "button" at bounding box center [5, 88] width 8 height 8
click at [33, 63] on button "Submit" at bounding box center [21, 78] width 22 height 31
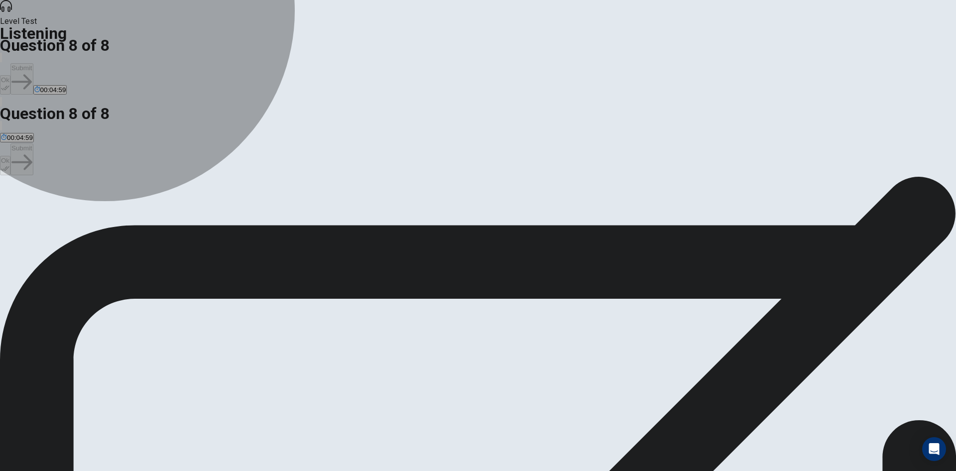
drag, startPoint x: 436, startPoint y: 217, endPoint x: 440, endPoint y: 214, distance: 5.1
click at [364, 214] on span "As an added benefit to being a volunteer" at bounding box center [304, 212] width 119 height 7
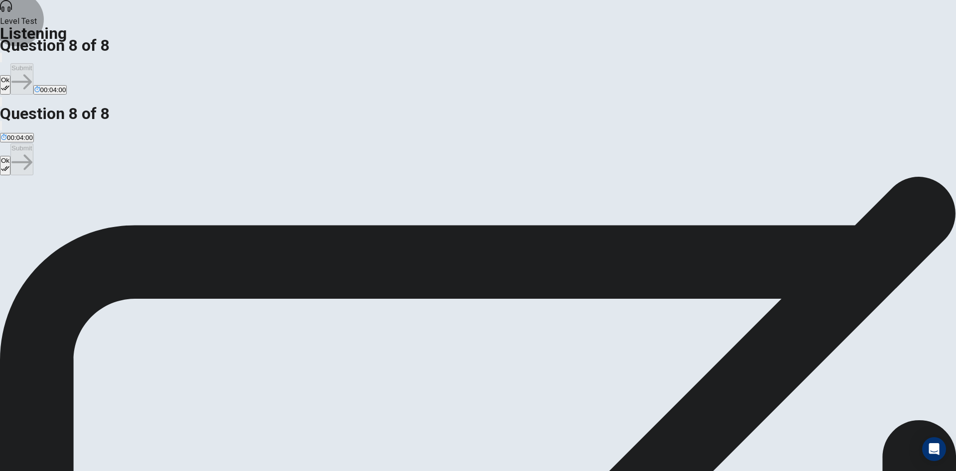
click at [10, 75] on button "Ok" at bounding box center [5, 84] width 10 height 19
click at [33, 63] on button "Submit" at bounding box center [21, 78] width 22 height 31
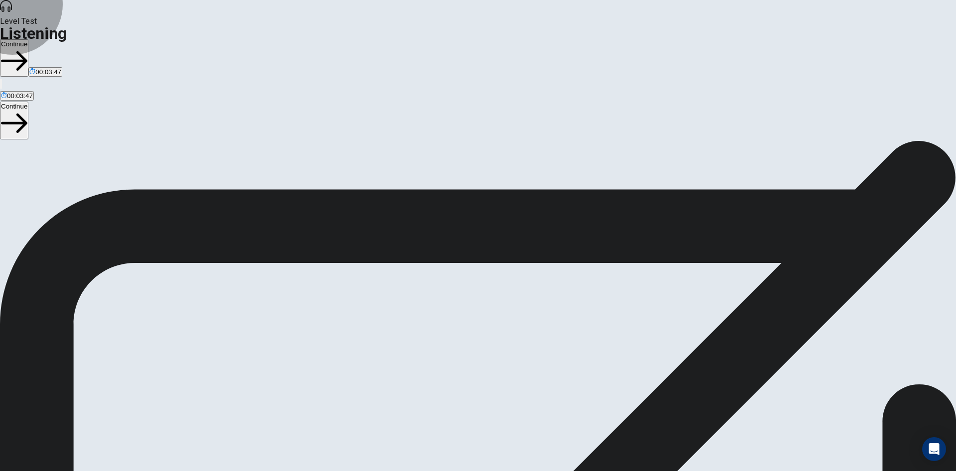
click at [28, 39] on button "Continue" at bounding box center [14, 57] width 28 height 37
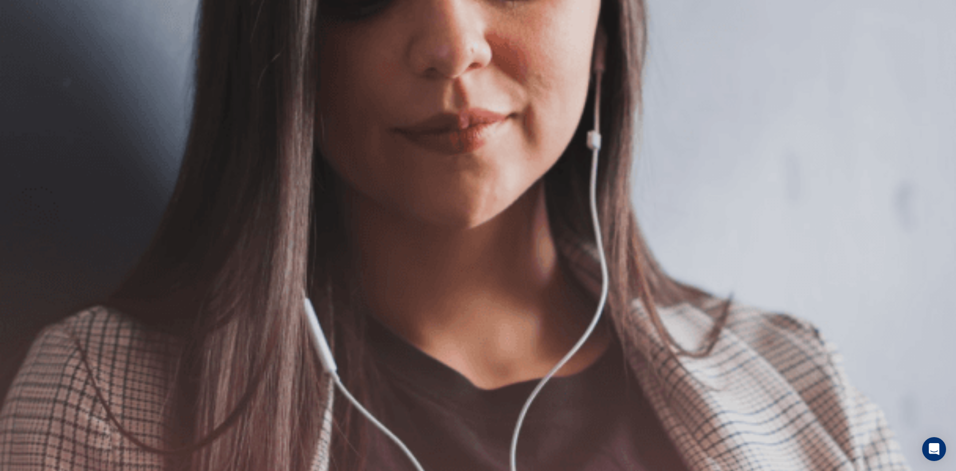
click at [28, 51] on button "Continue" at bounding box center [14, 69] width 28 height 37
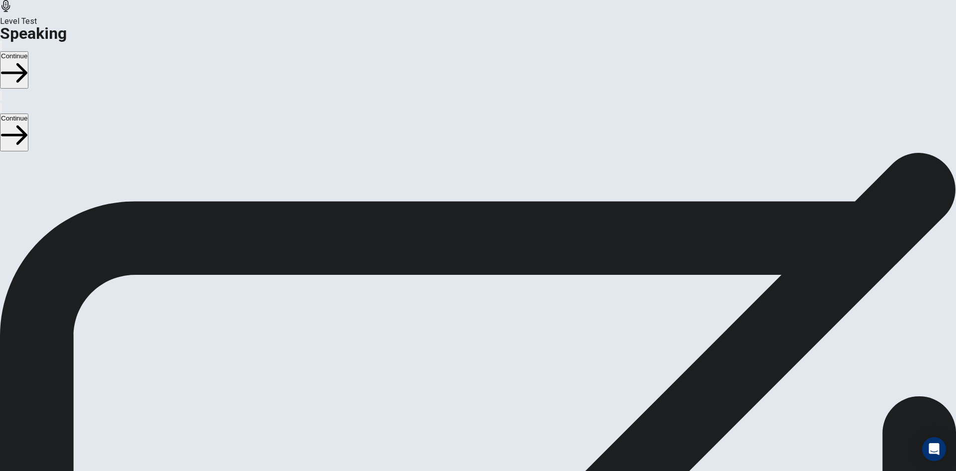
click at [467, 352] on button "Play Audio" at bounding box center [466, 356] width 2 height 9
click at [28, 51] on button "Continue" at bounding box center [14, 69] width 28 height 37
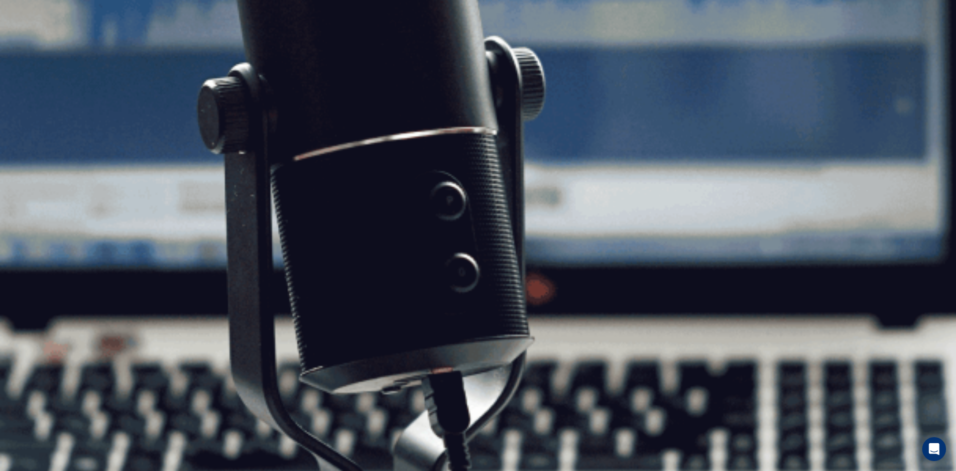
click at [28, 51] on button "Continue" at bounding box center [14, 69] width 28 height 37
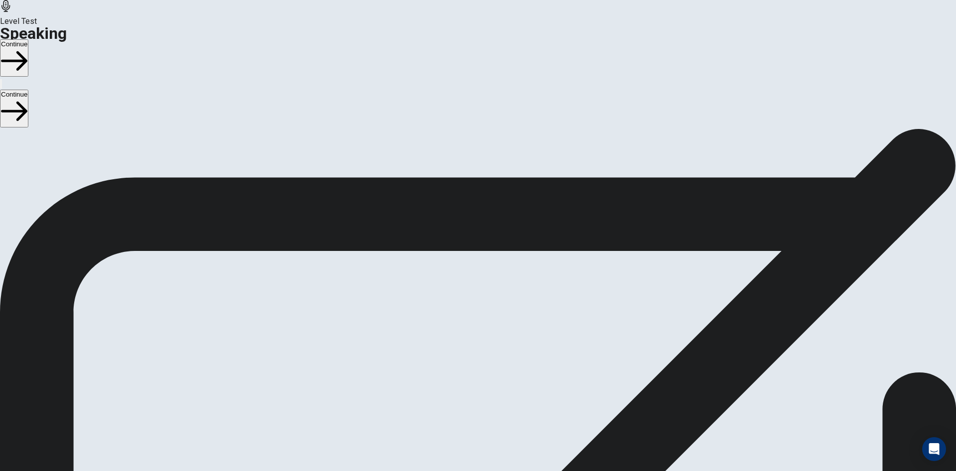
click at [28, 39] on button "Continue" at bounding box center [14, 57] width 28 height 37
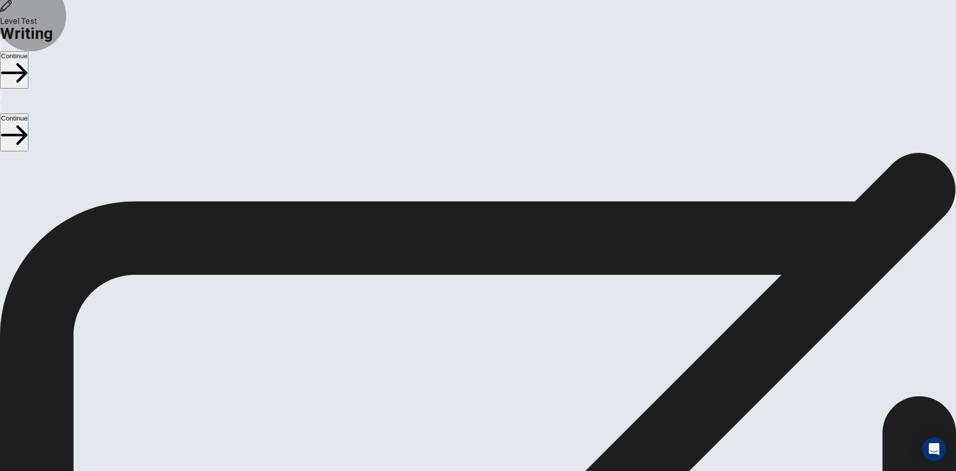
click at [28, 51] on button "Continue" at bounding box center [14, 69] width 28 height 37
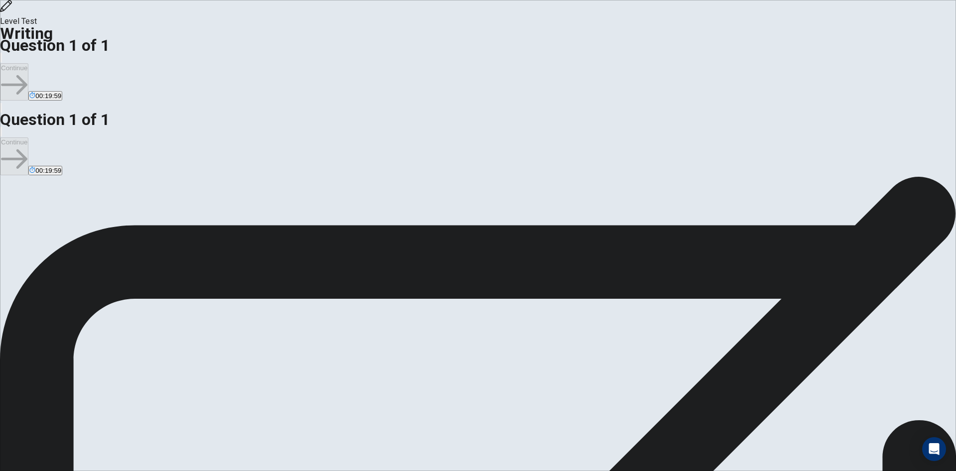
drag, startPoint x: 579, startPoint y: 127, endPoint x: 655, endPoint y: 123, distance: 75.8
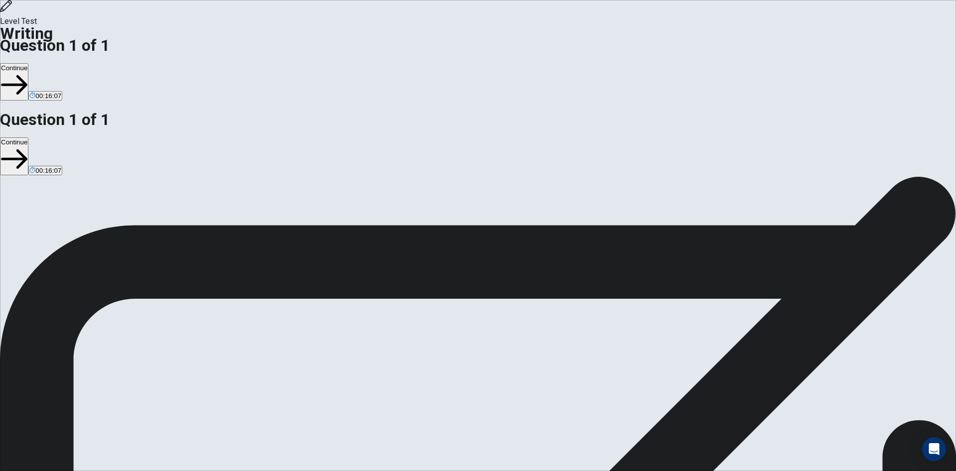
drag, startPoint x: 714, startPoint y: 121, endPoint x: 697, endPoint y: 124, distance: 17.7
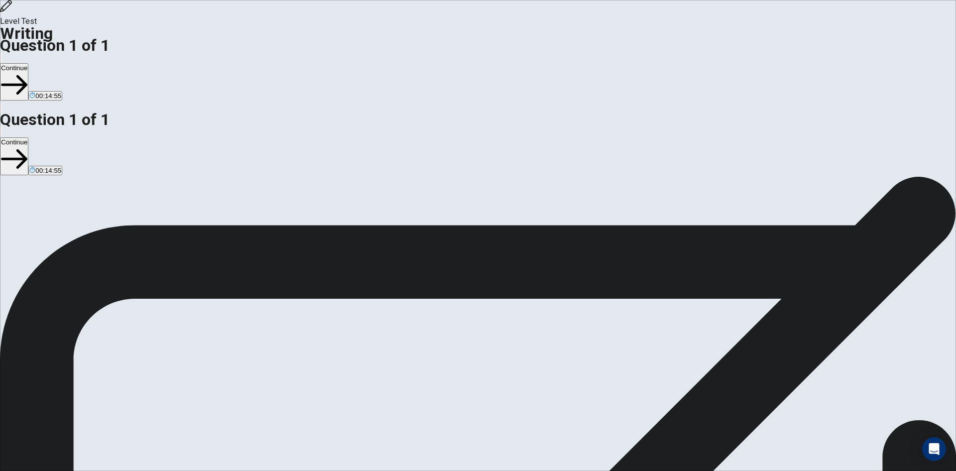
drag, startPoint x: 602, startPoint y: 138, endPoint x: 601, endPoint y: 131, distance: 7.0
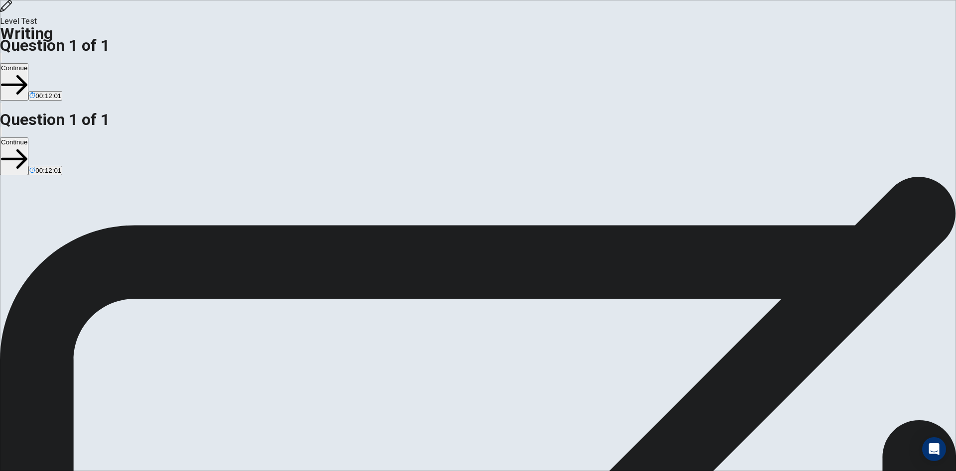
drag, startPoint x: 714, startPoint y: 208, endPoint x: 680, endPoint y: 207, distance: 33.9
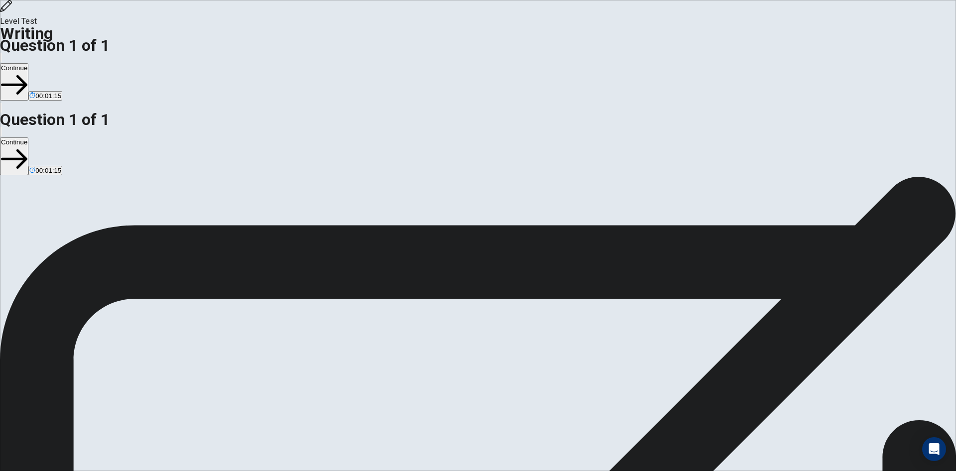
drag, startPoint x: 693, startPoint y: 227, endPoint x: 670, endPoint y: 229, distance: 22.5
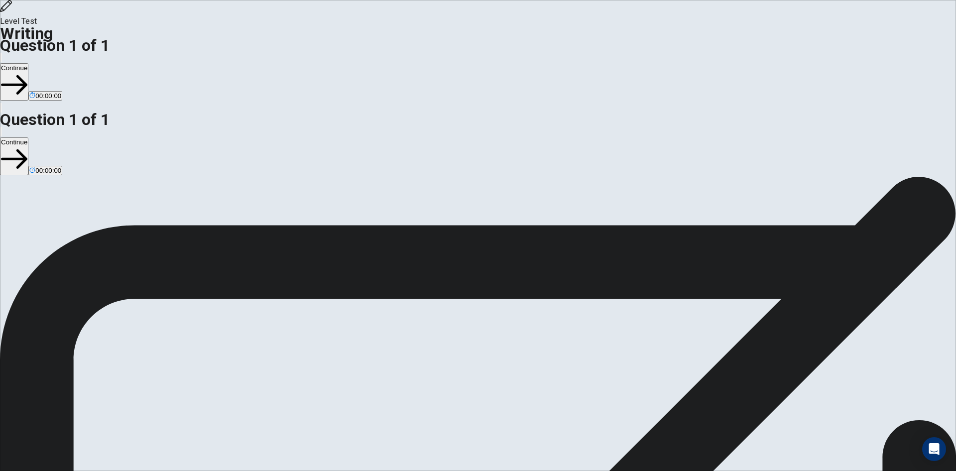
type textarea "**********"
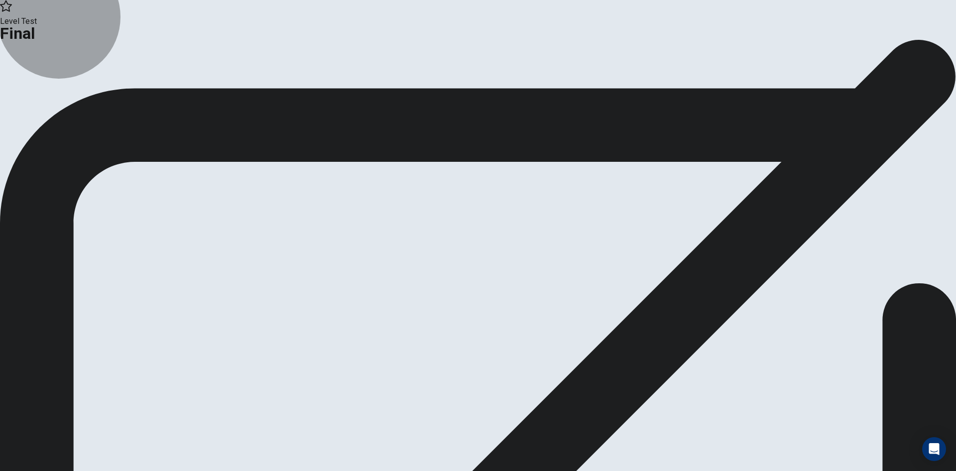
click at [39, 89] on button "Analysis" at bounding box center [19, 81] width 39 height 13
